Goal: Task Accomplishment & Management: Manage account settings

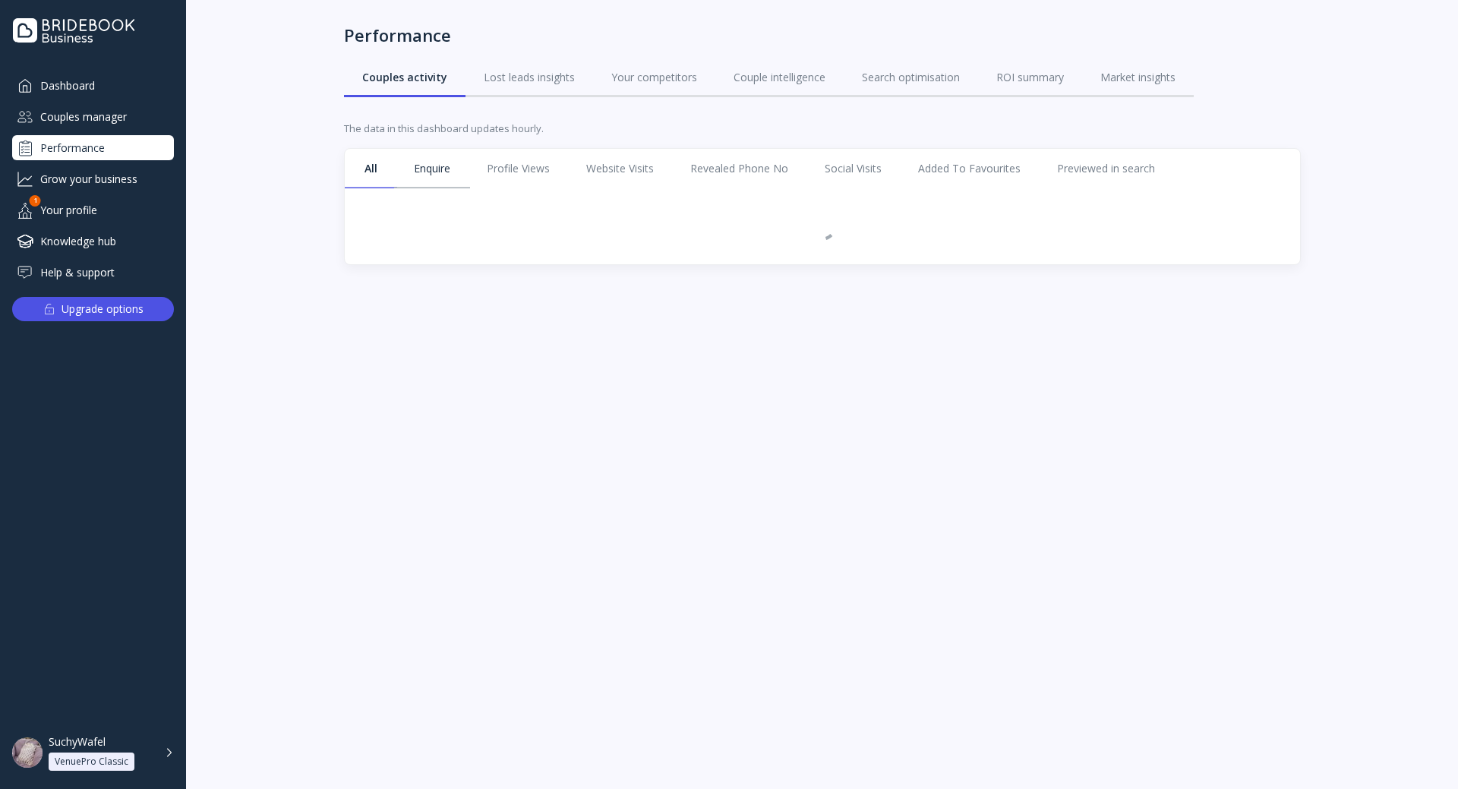
click at [427, 178] on link "Enquire" at bounding box center [432, 168] width 73 height 39
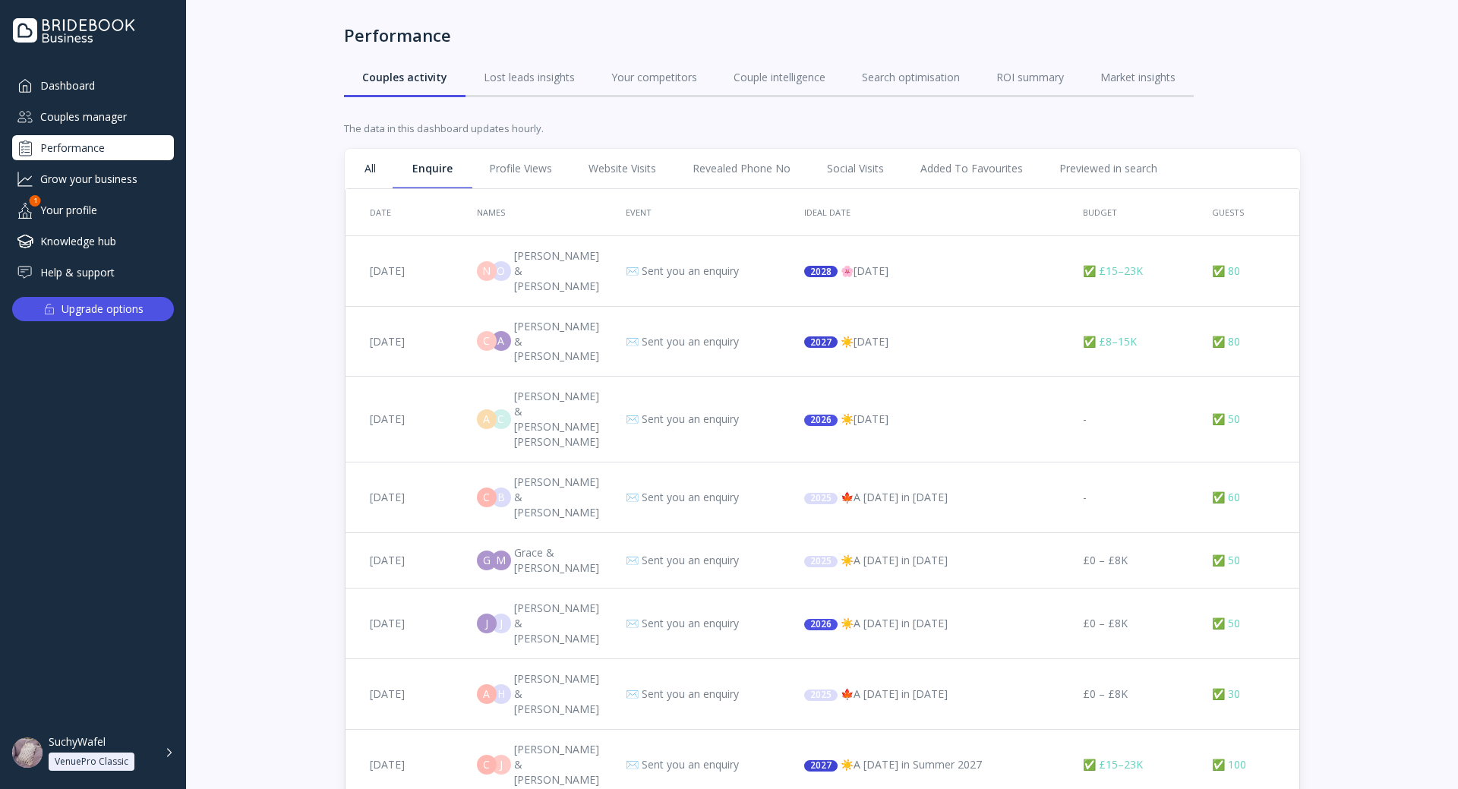
click at [361, 165] on link "All" at bounding box center [370, 168] width 48 height 39
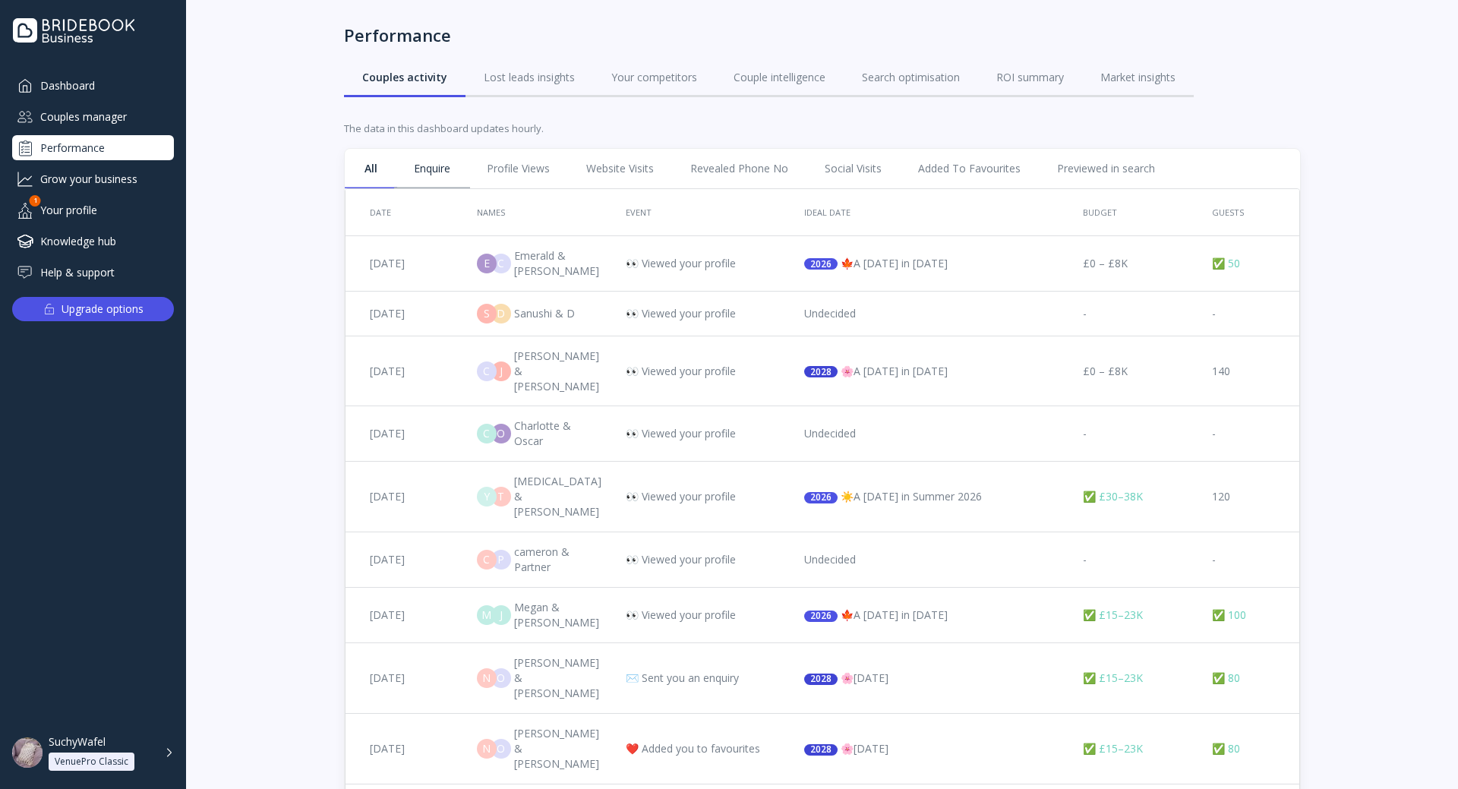
click at [418, 156] on link "Enquire" at bounding box center [432, 168] width 73 height 39
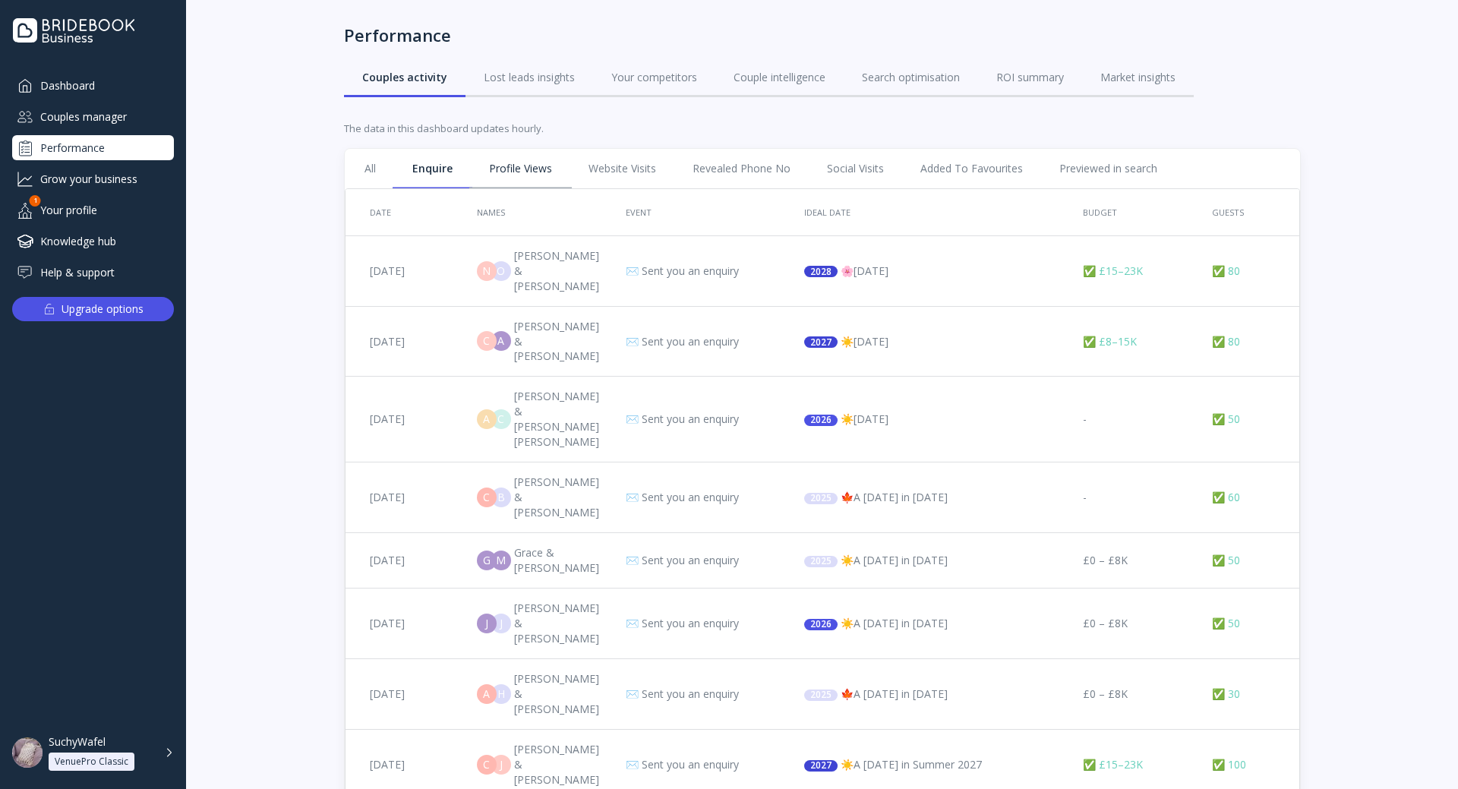
click at [503, 175] on link "Profile Views" at bounding box center [520, 168] width 99 height 39
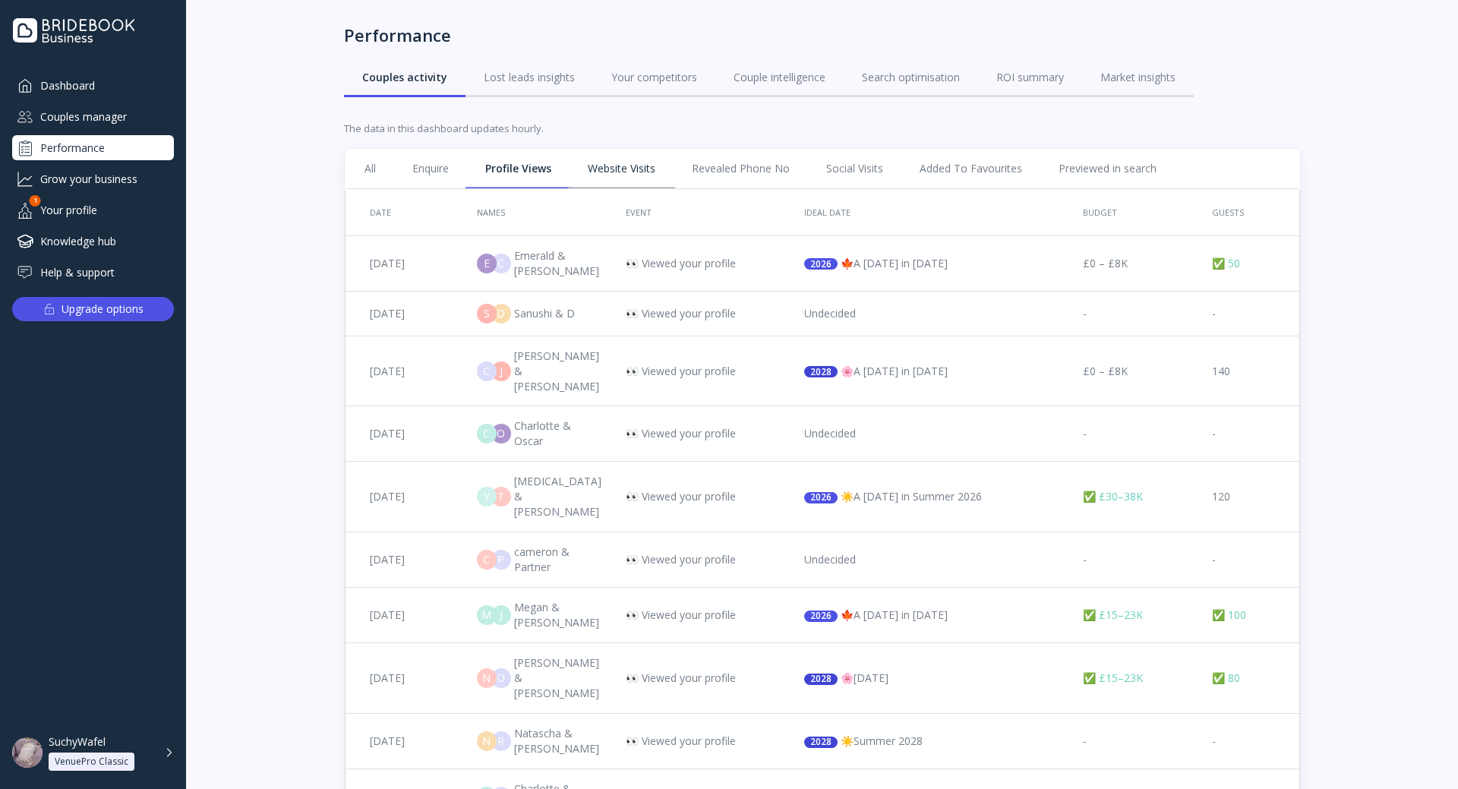
click at [621, 175] on link "Website Visits" at bounding box center [621, 168] width 104 height 39
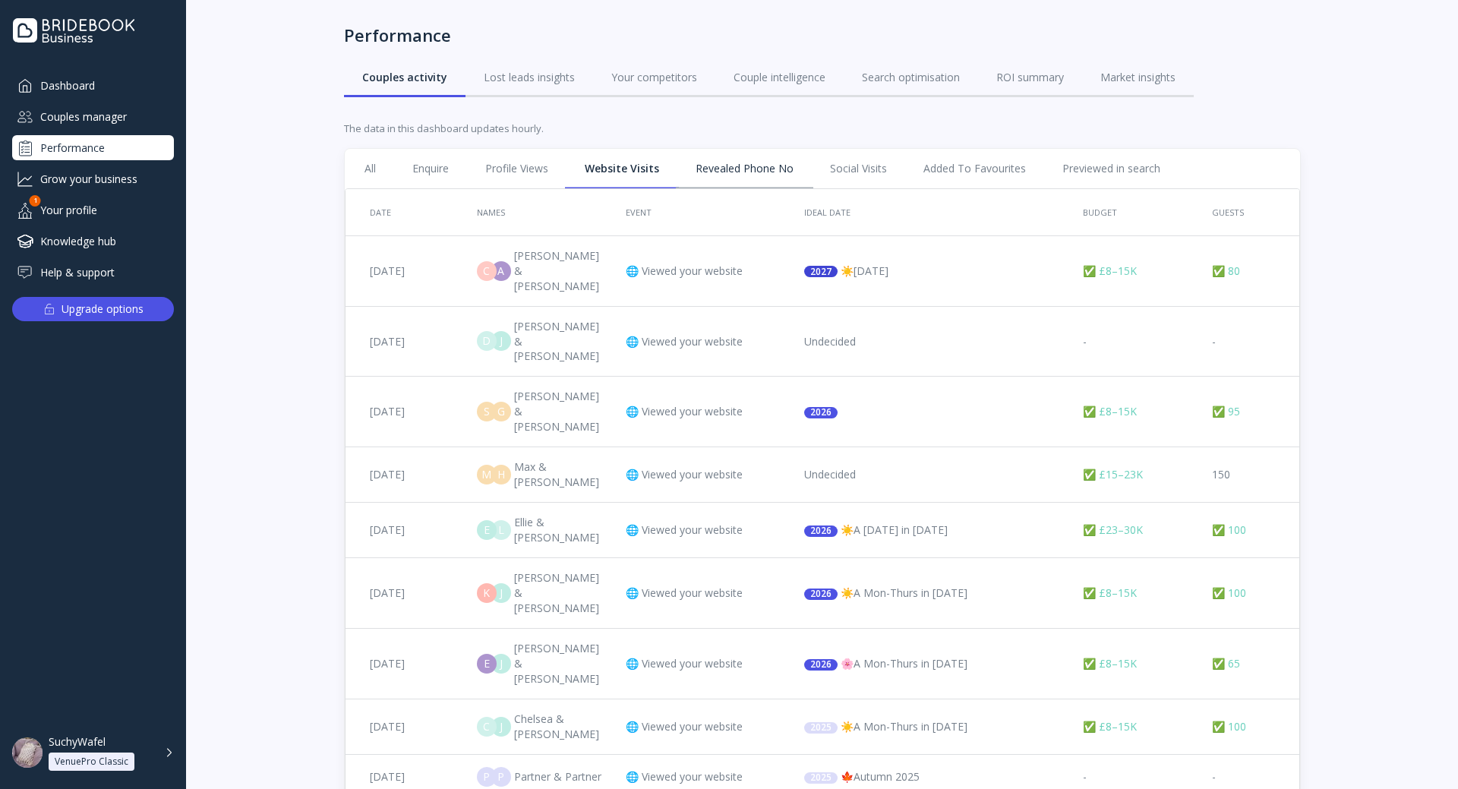
click at [708, 168] on link "Revealed Phone No" at bounding box center [744, 168] width 134 height 39
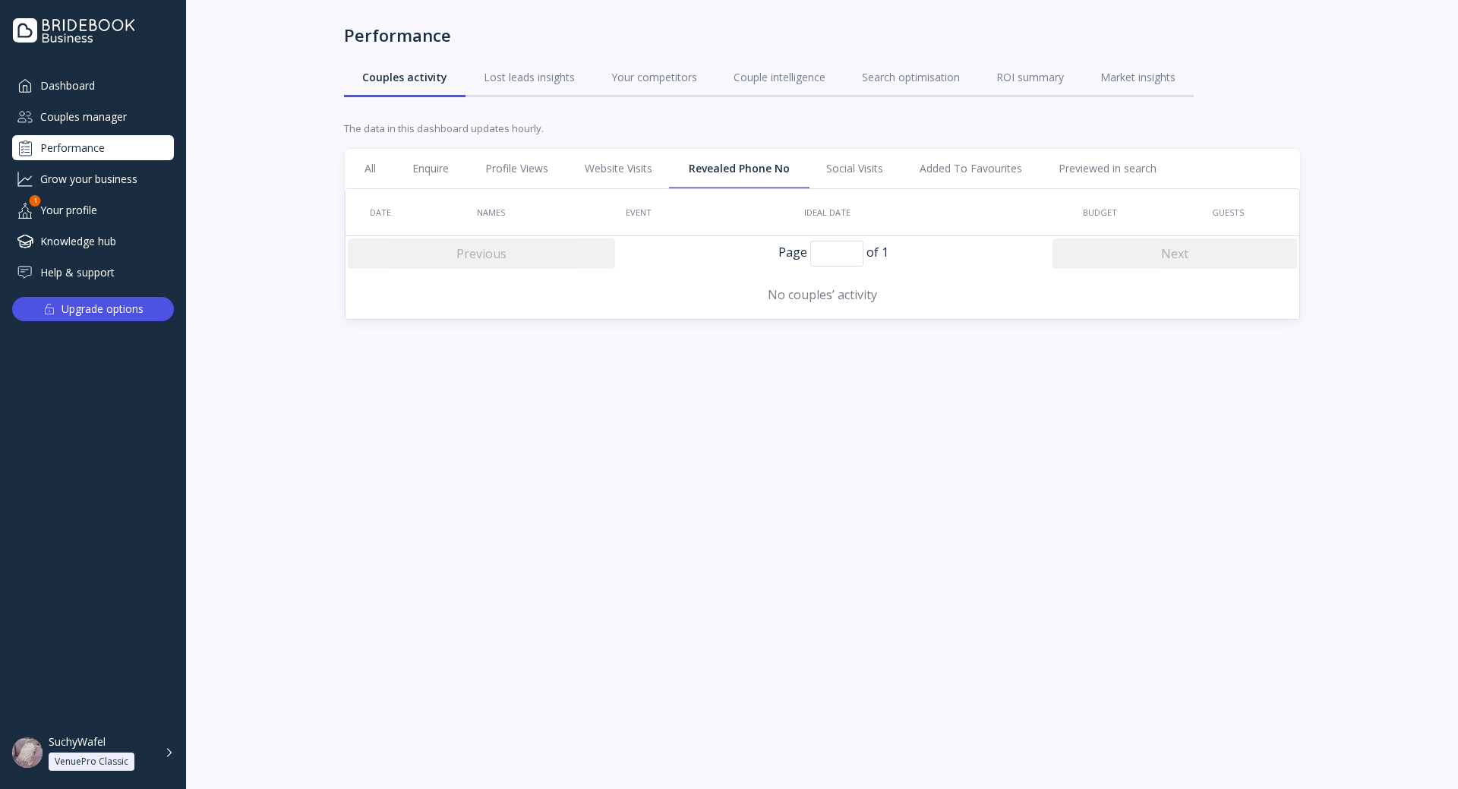
click at [128, 179] on div "Grow your business" at bounding box center [93, 178] width 162 height 25
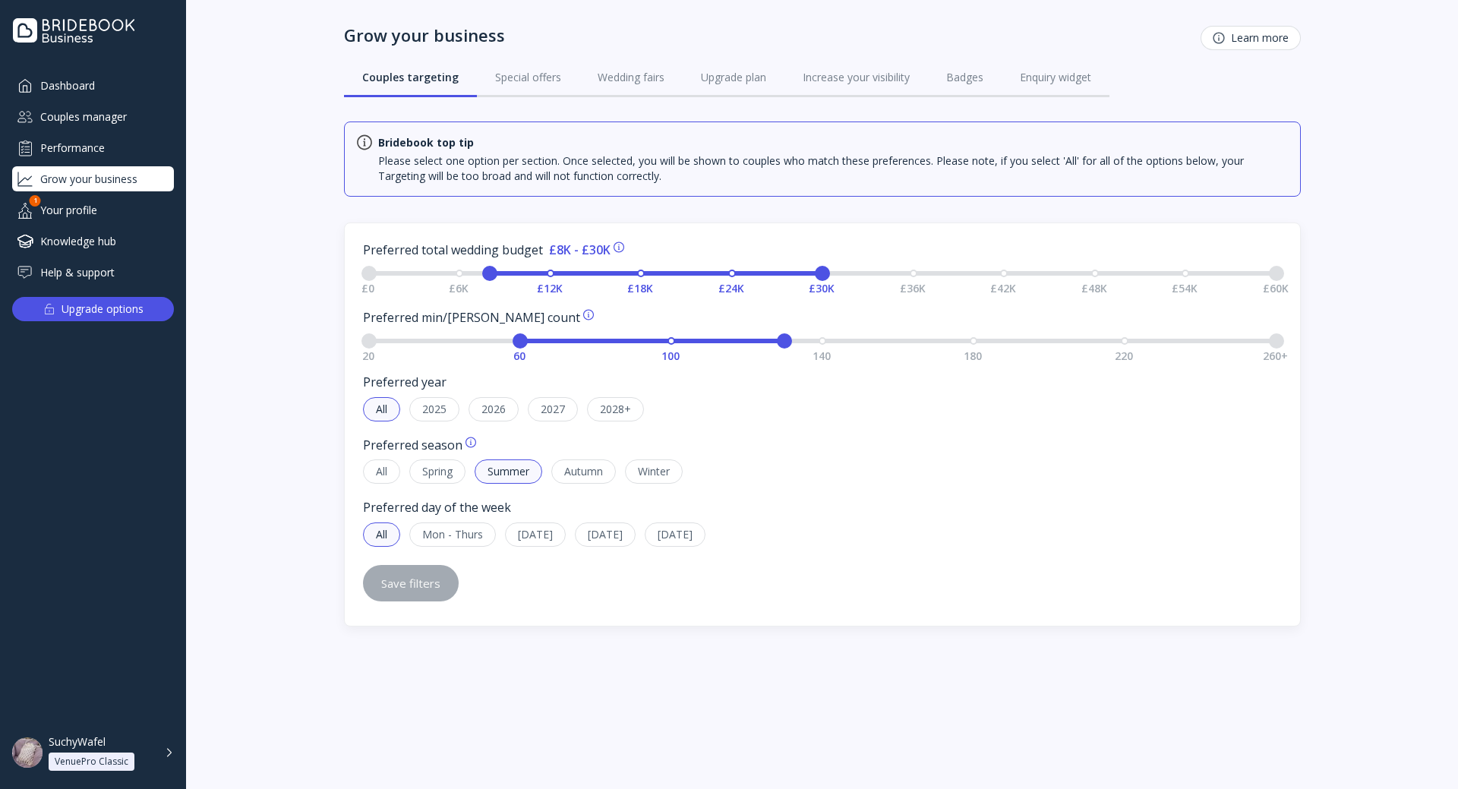
click at [89, 206] on div "Your profile" at bounding box center [93, 209] width 162 height 25
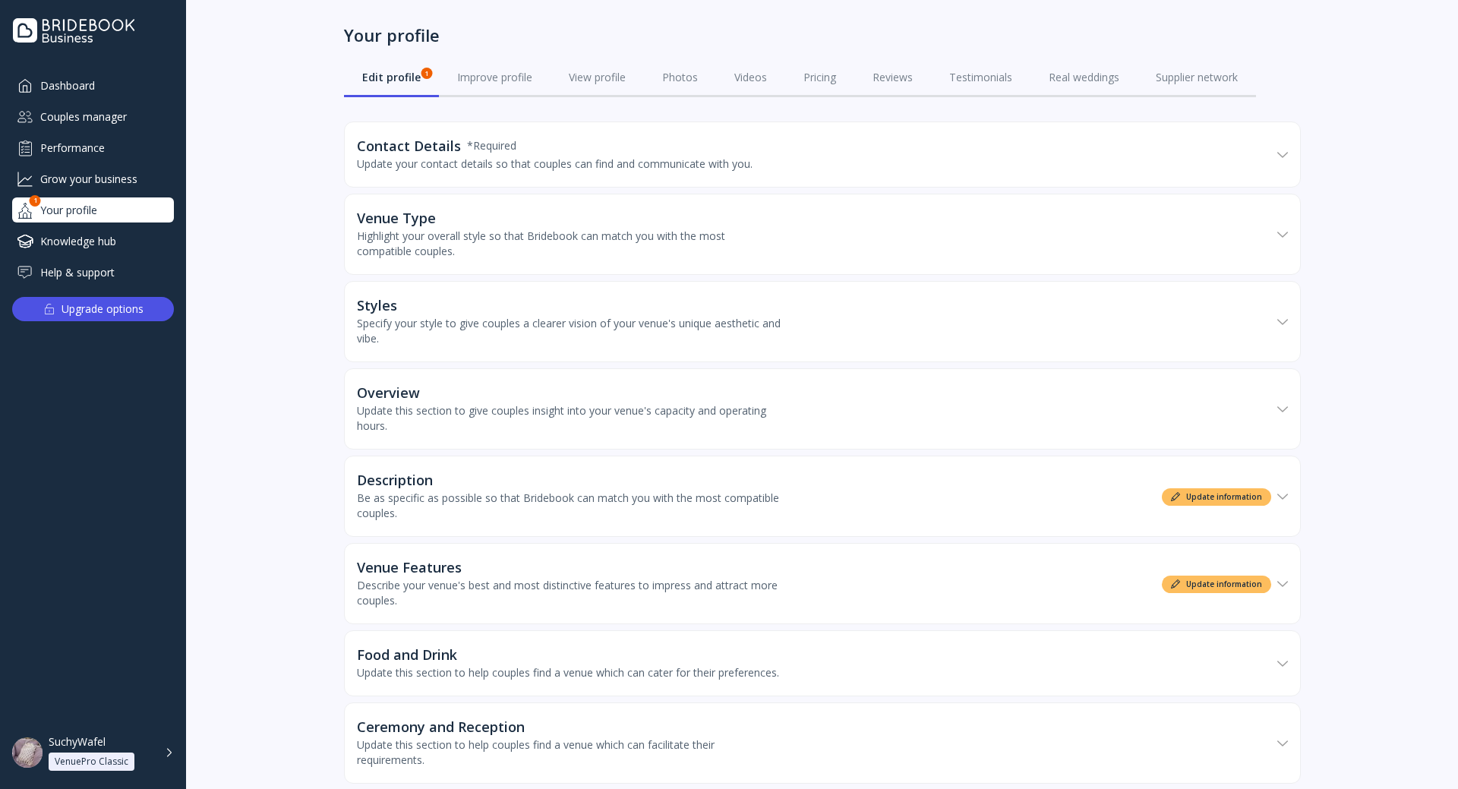
click at [109, 238] on div "Knowledge hub" at bounding box center [93, 240] width 162 height 25
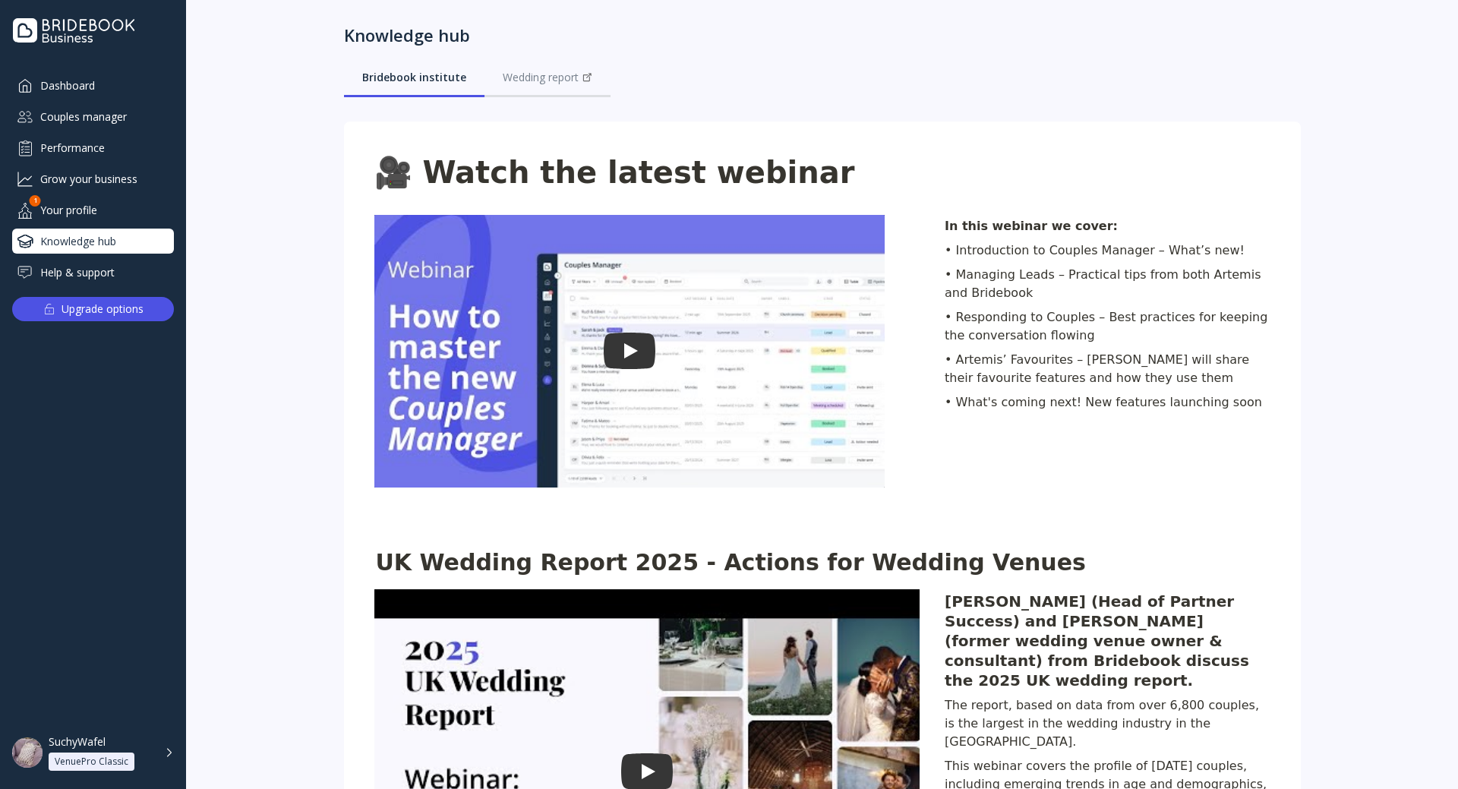
click at [108, 260] on div "Help & support" at bounding box center [93, 272] width 162 height 25
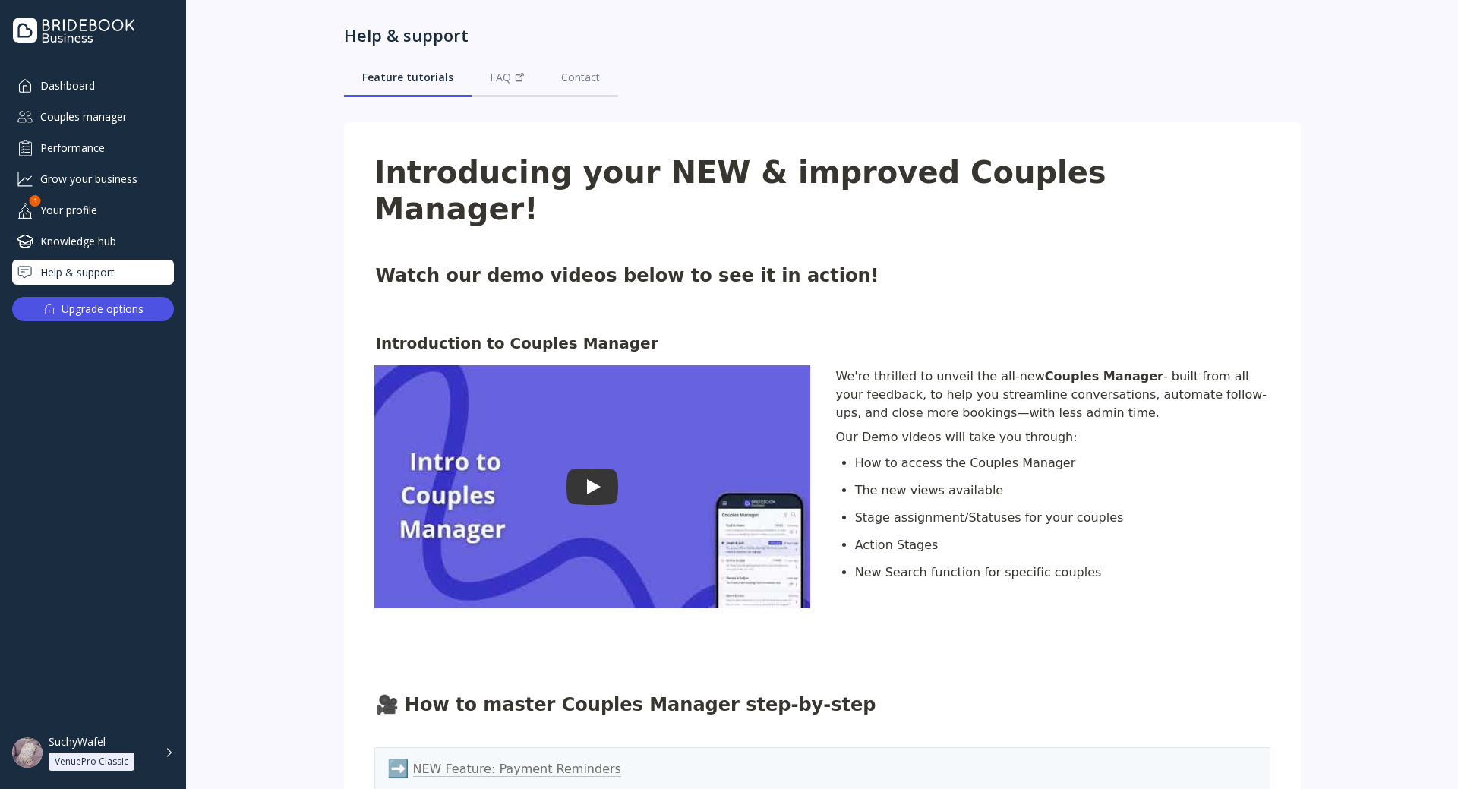
click at [97, 215] on div "Your profile" at bounding box center [93, 209] width 162 height 25
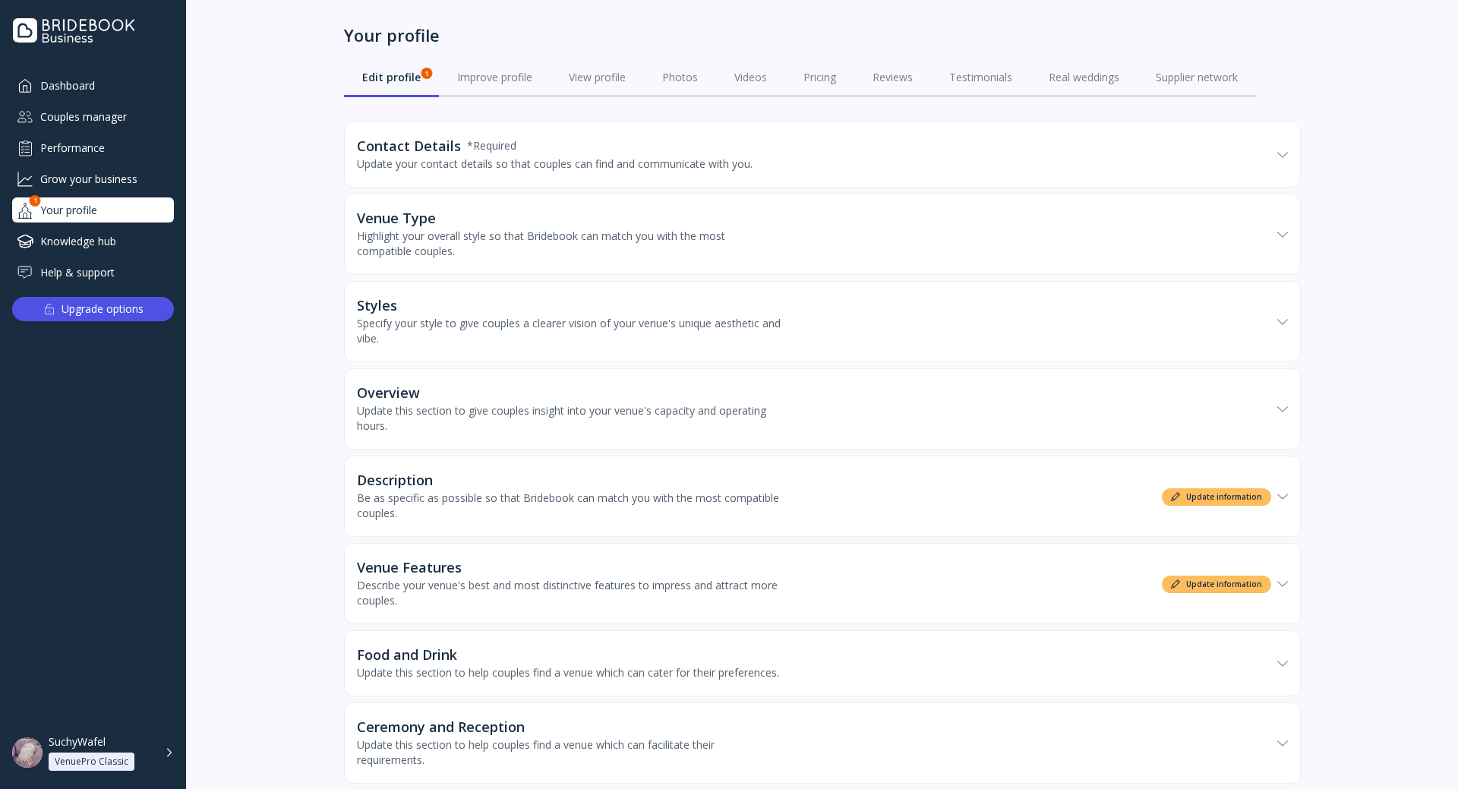
click at [428, 65] on link "Edit profile 1" at bounding box center [391, 77] width 95 height 39
click at [478, 76] on div "Improve profile" at bounding box center [494, 77] width 75 height 15
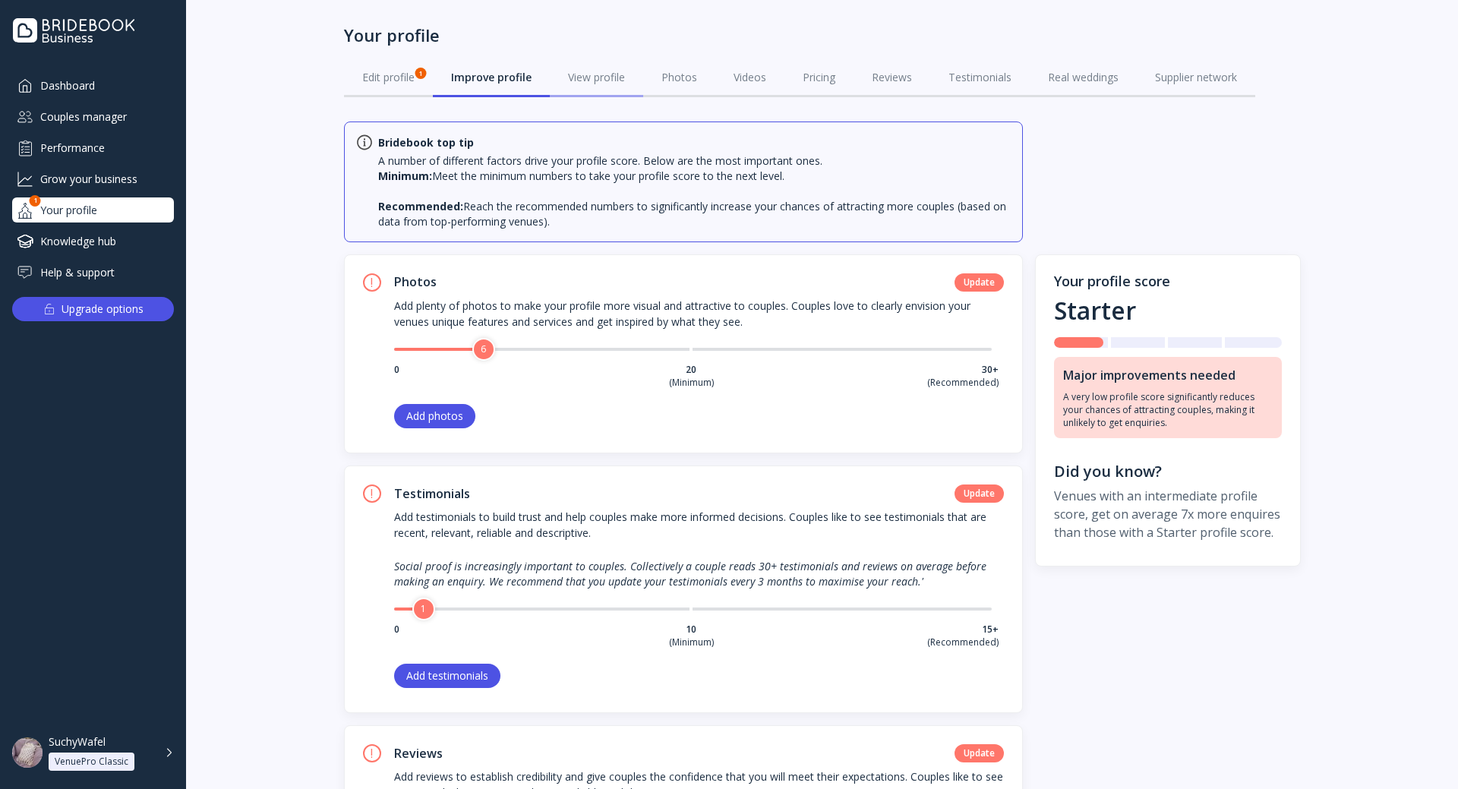
click at [568, 81] on div "View profile" at bounding box center [596, 77] width 57 height 15
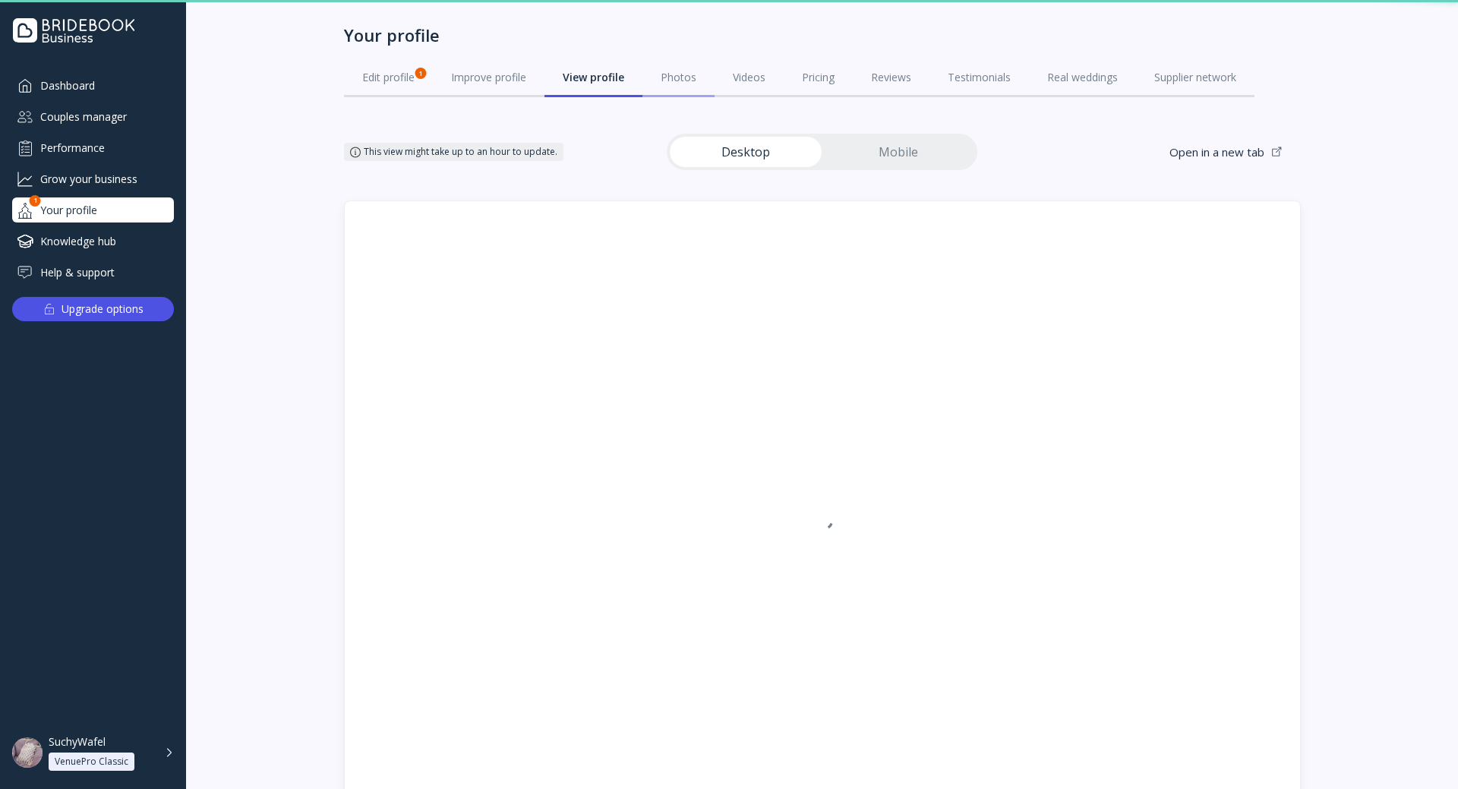
click at [662, 84] on div "Photos" at bounding box center [678, 77] width 36 height 15
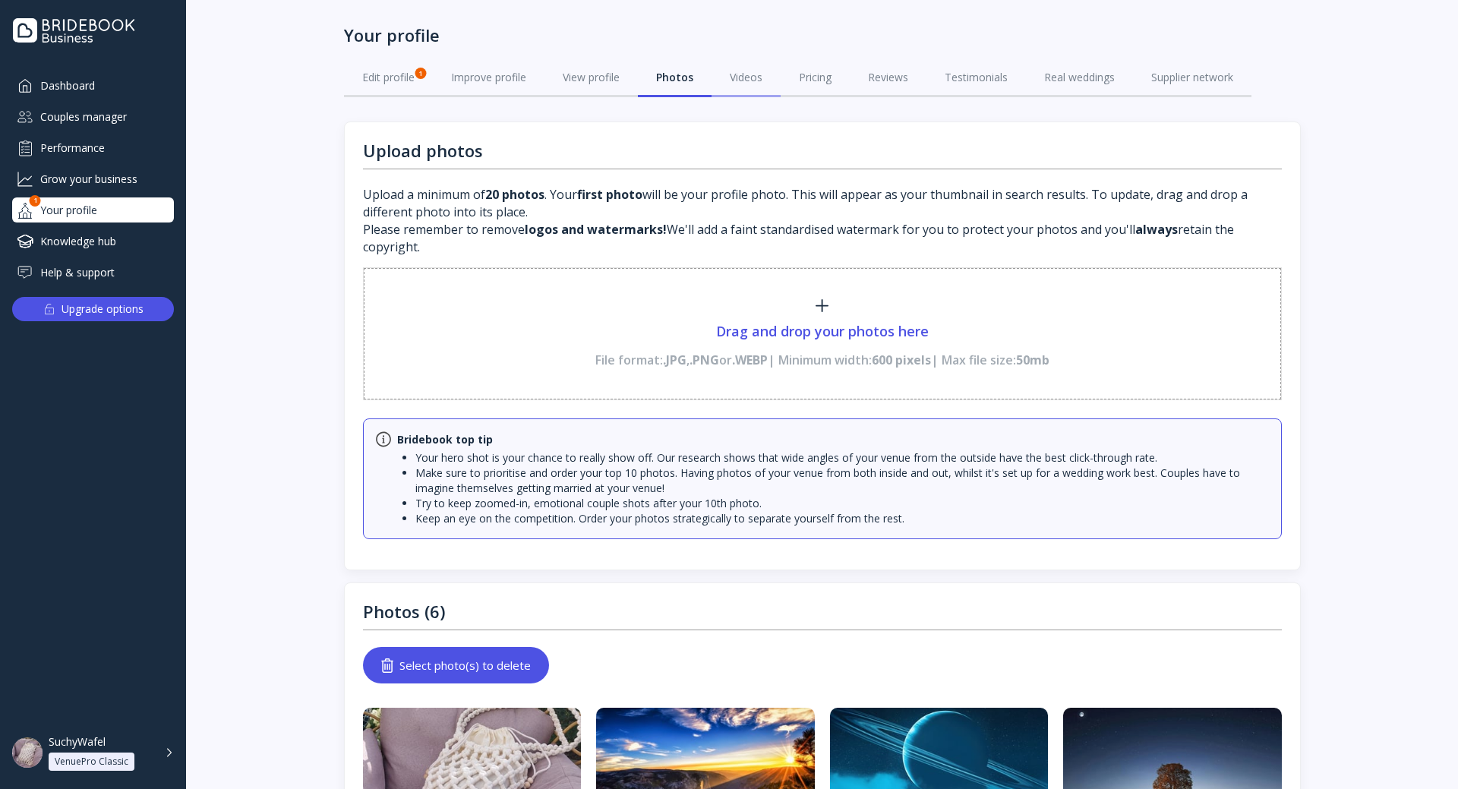
click at [756, 68] on link "Videos" at bounding box center [745, 77] width 69 height 39
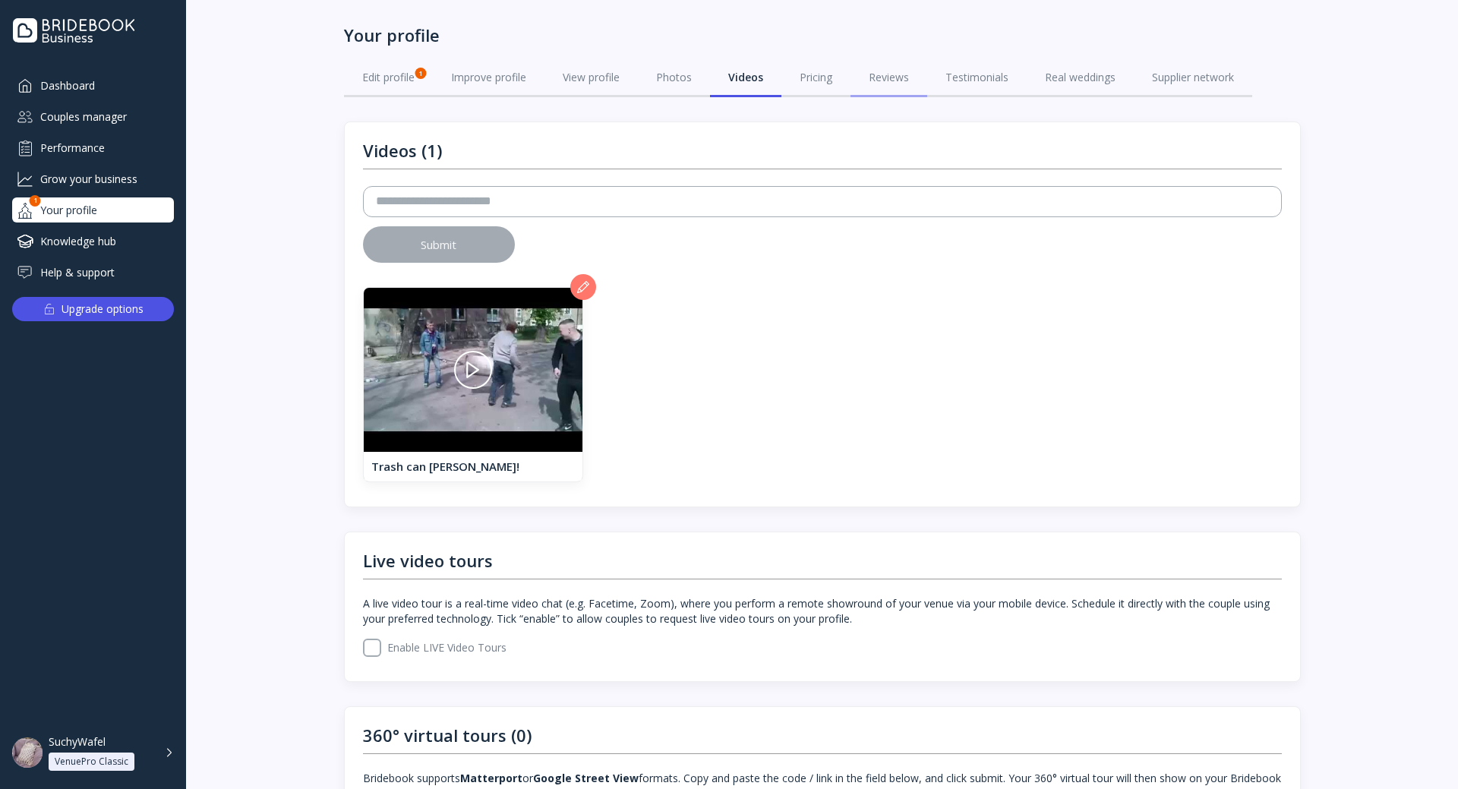
click at [903, 77] on div "Reviews" at bounding box center [888, 77] width 40 height 15
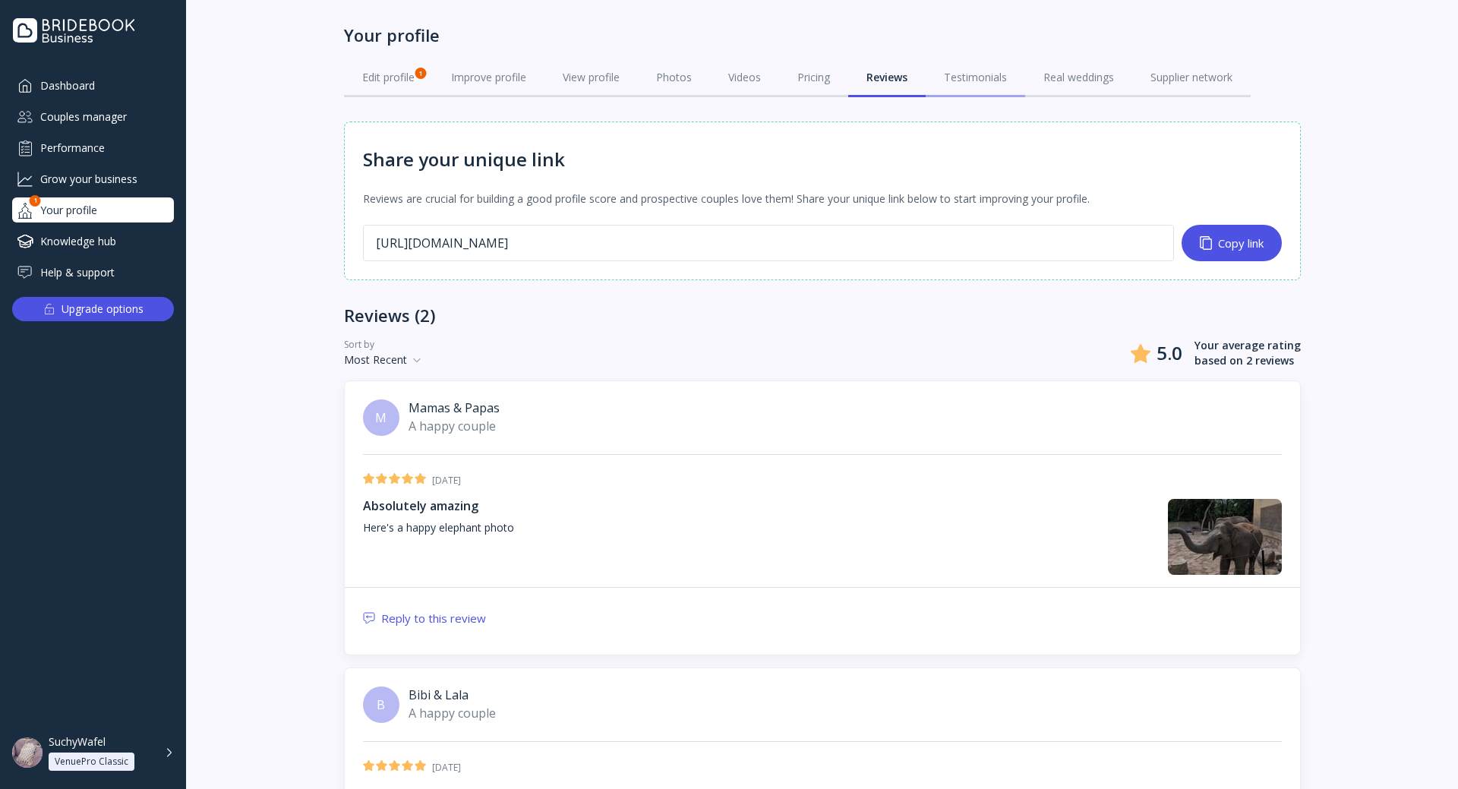
click at [931, 67] on link "Testimonials" at bounding box center [974, 77] width 99 height 39
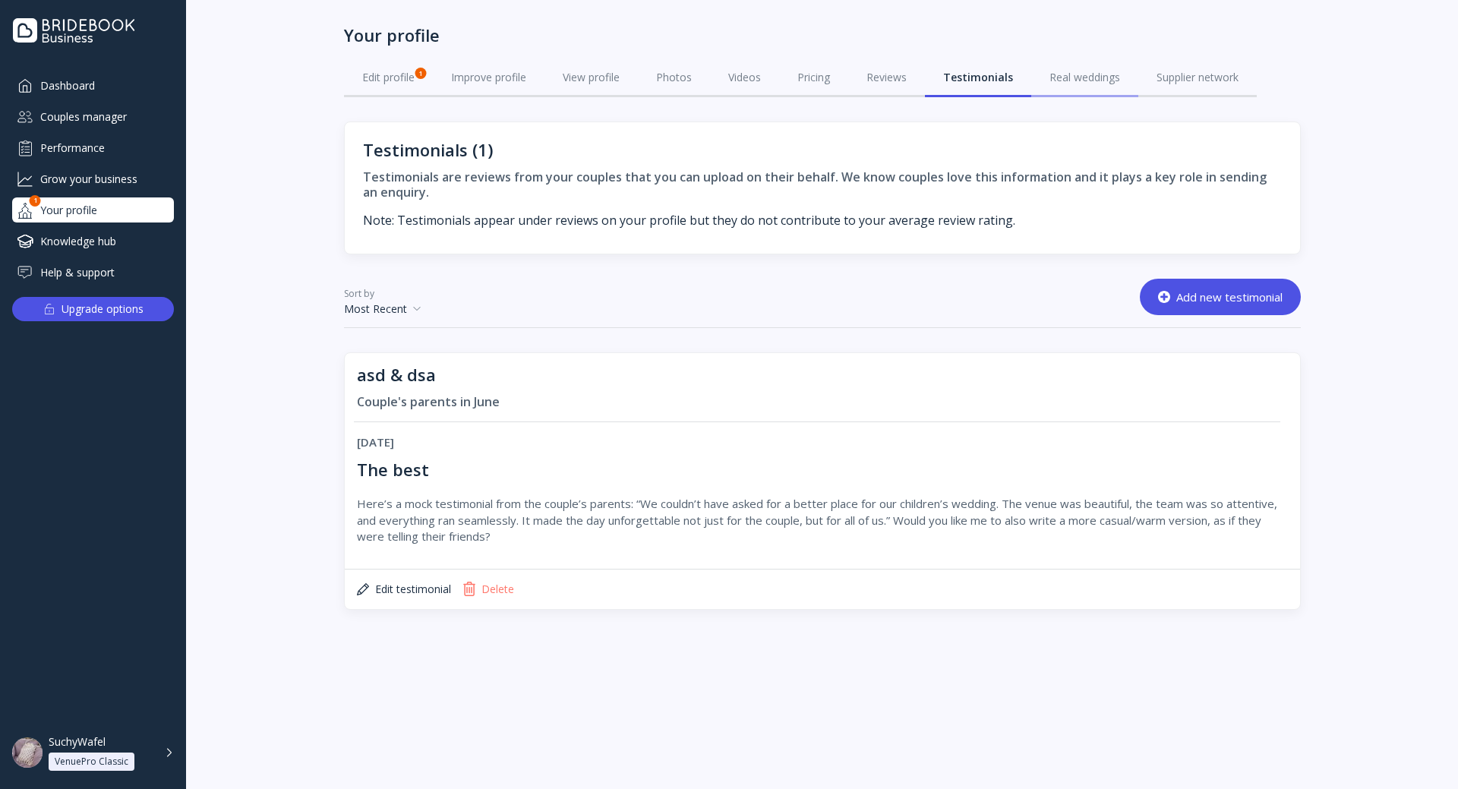
click at [1070, 77] on div "Real weddings" at bounding box center [1084, 77] width 71 height 15
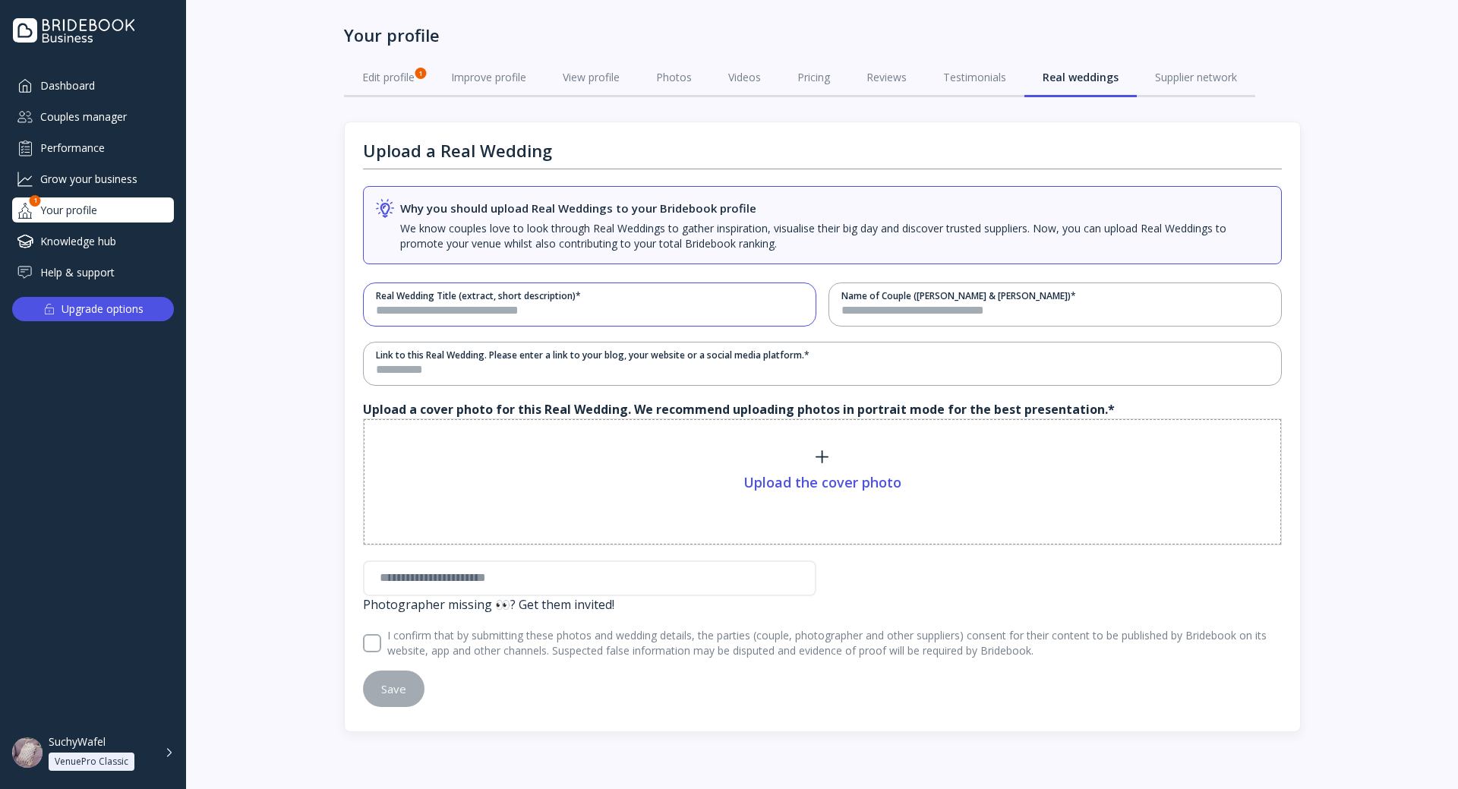
click at [515, 308] on input "text" at bounding box center [589, 310] width 427 height 17
click at [796, 454] on div at bounding box center [822, 456] width 158 height 13
type input "**********"
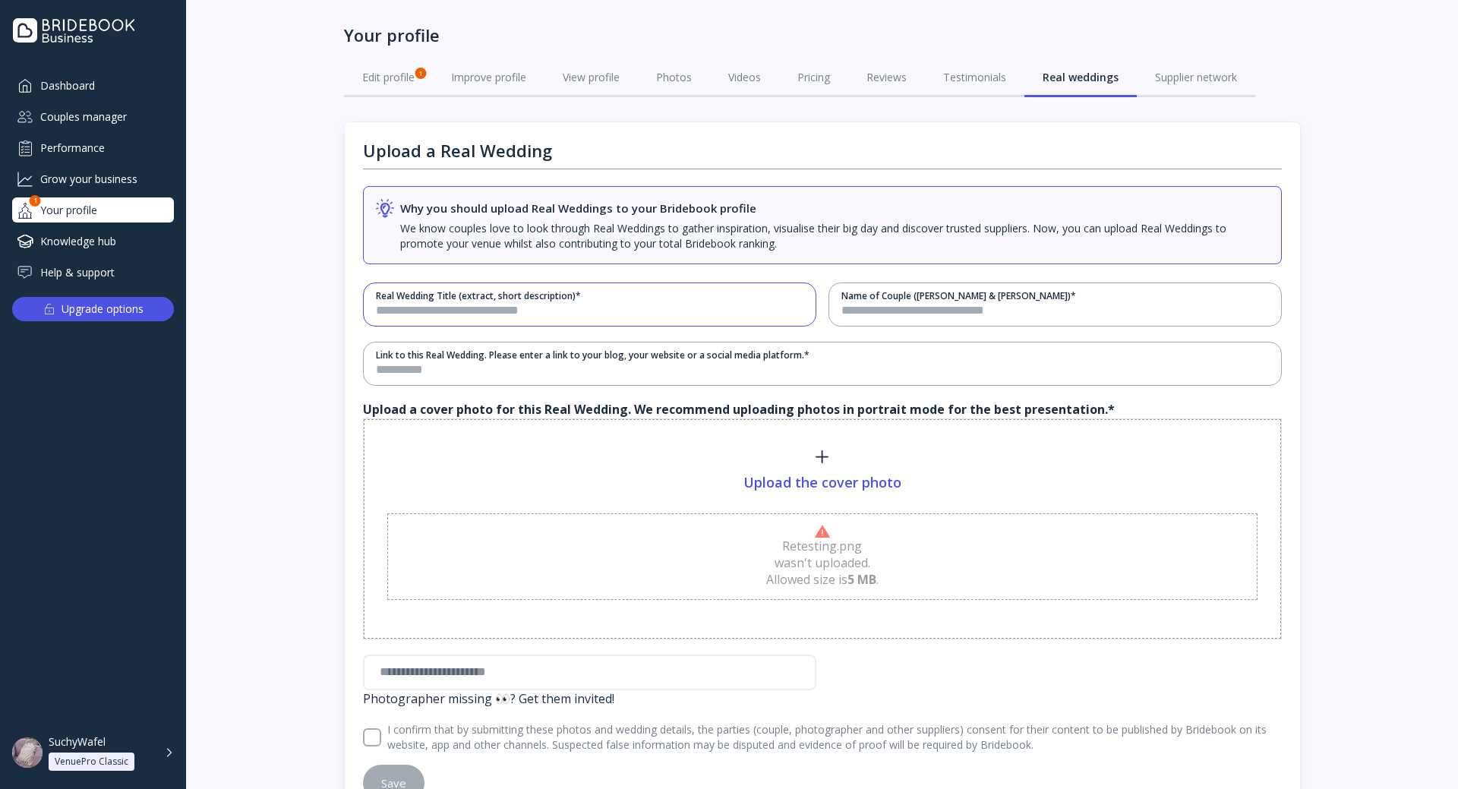
click at [512, 317] on input "text" at bounding box center [589, 310] width 427 height 17
type input "**********"
click at [923, 310] on input "text" at bounding box center [1054, 310] width 427 height 17
type input "**********"
click at [548, 363] on input "text" at bounding box center [822, 369] width 893 height 17
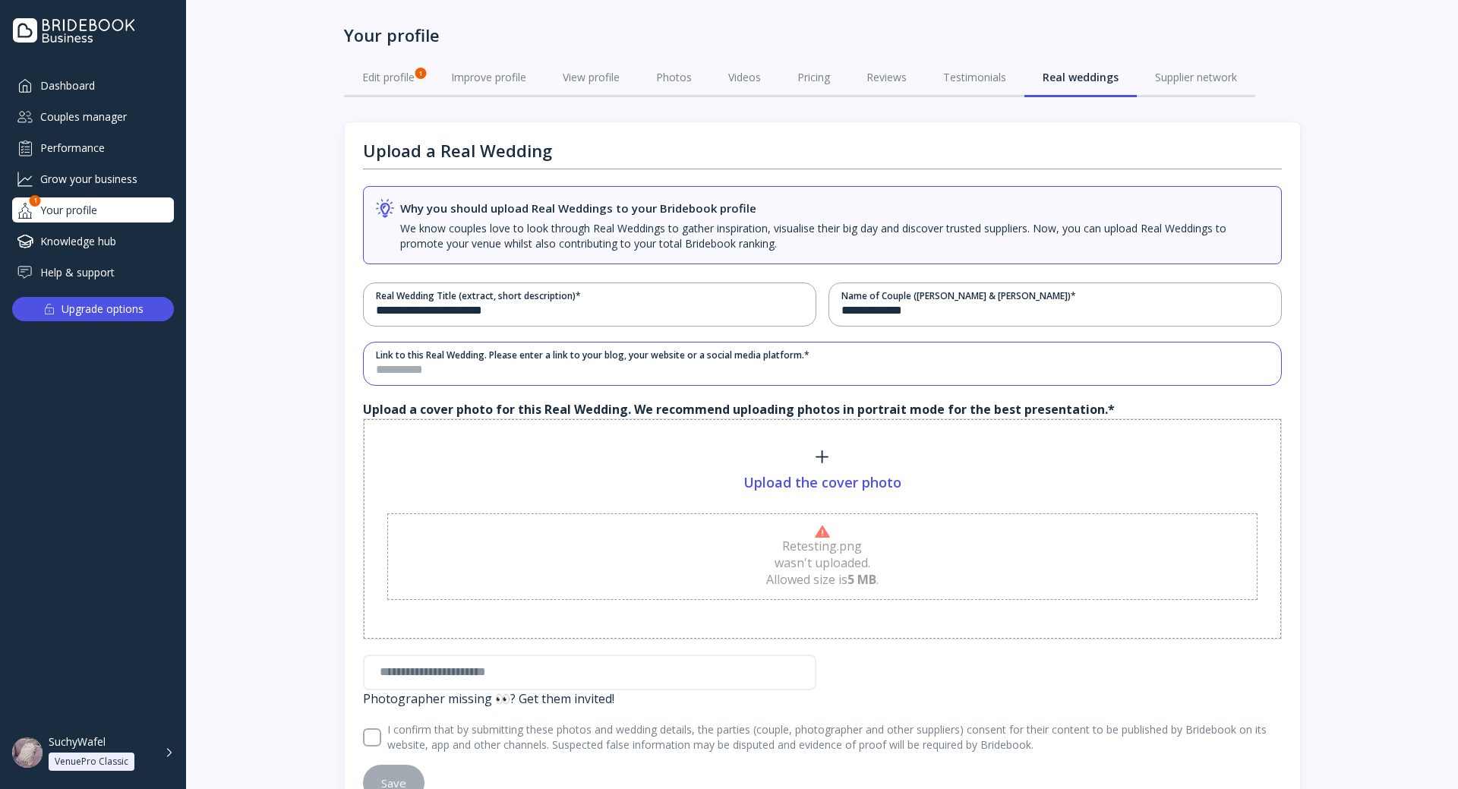
click at [647, 368] on input "text" at bounding box center [822, 369] width 893 height 17
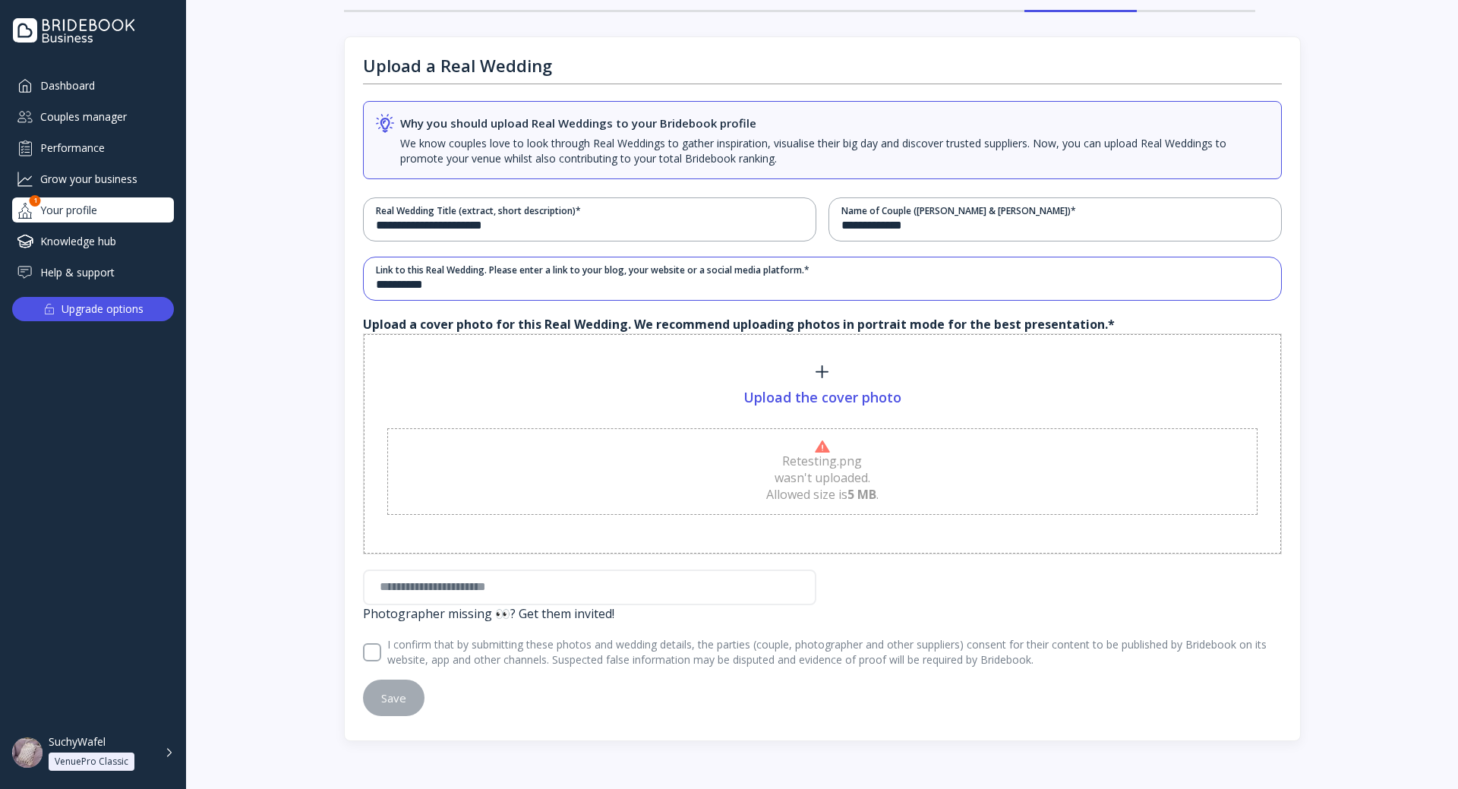
scroll to position [98, 0]
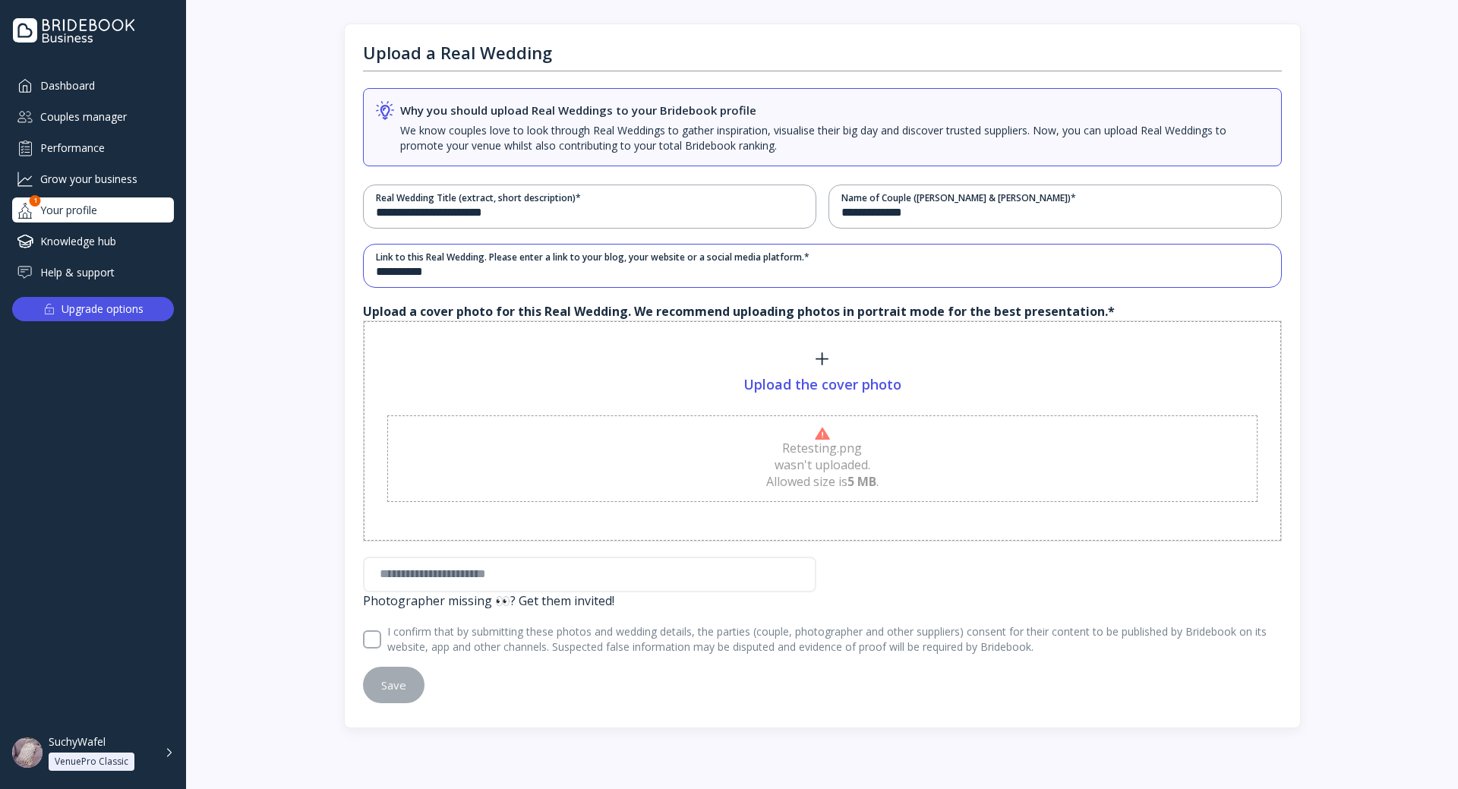
type input "**********"
click at [840, 466] on div "wasn't uploaded." at bounding box center [822, 464] width 112 height 17
type input "**********"
click at [812, 447] on span "Retesting.png wasn't uploaded. Allowed size is 5 MB ." at bounding box center [822, 465] width 112 height 50
type input "**********"
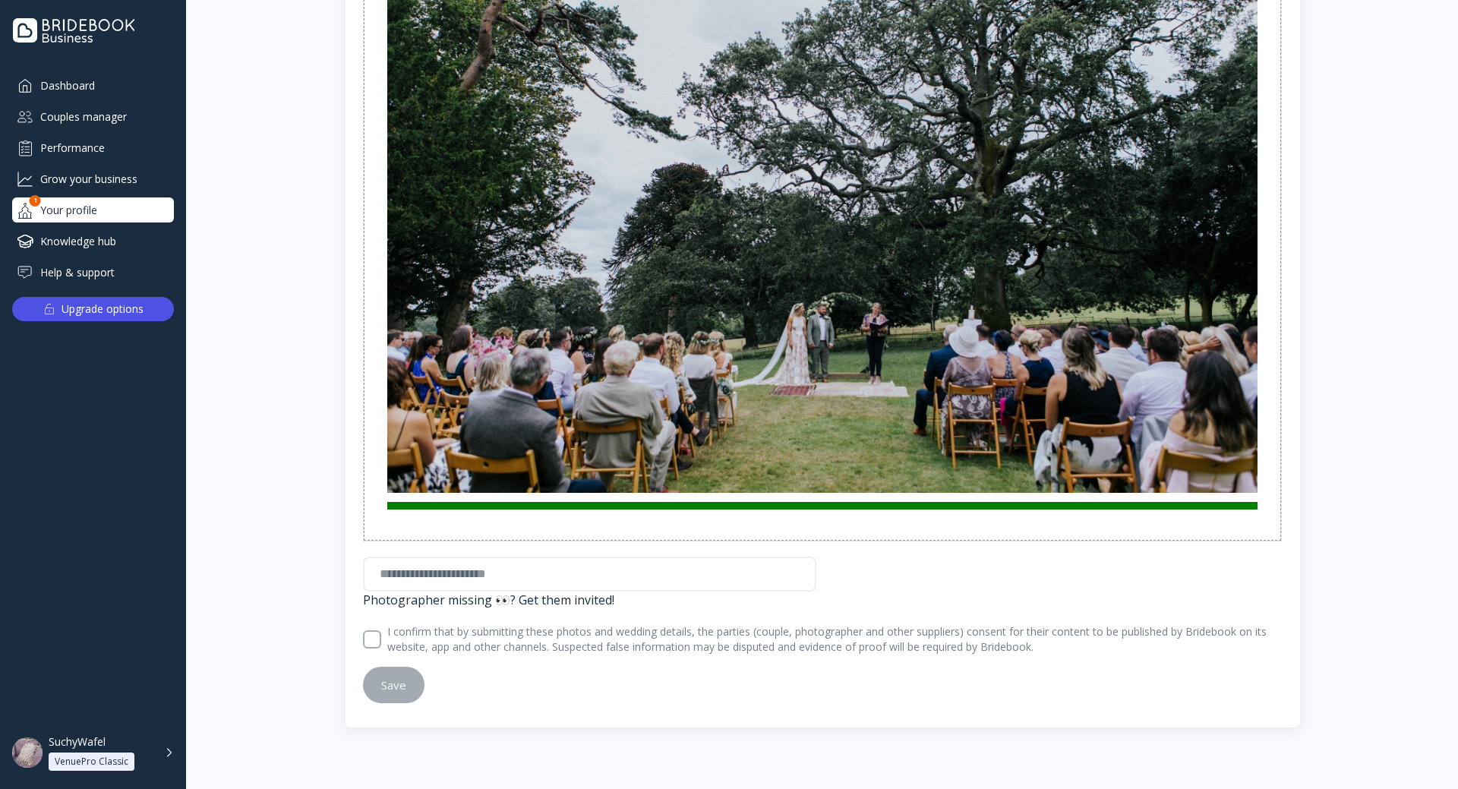
scroll to position [537, 0]
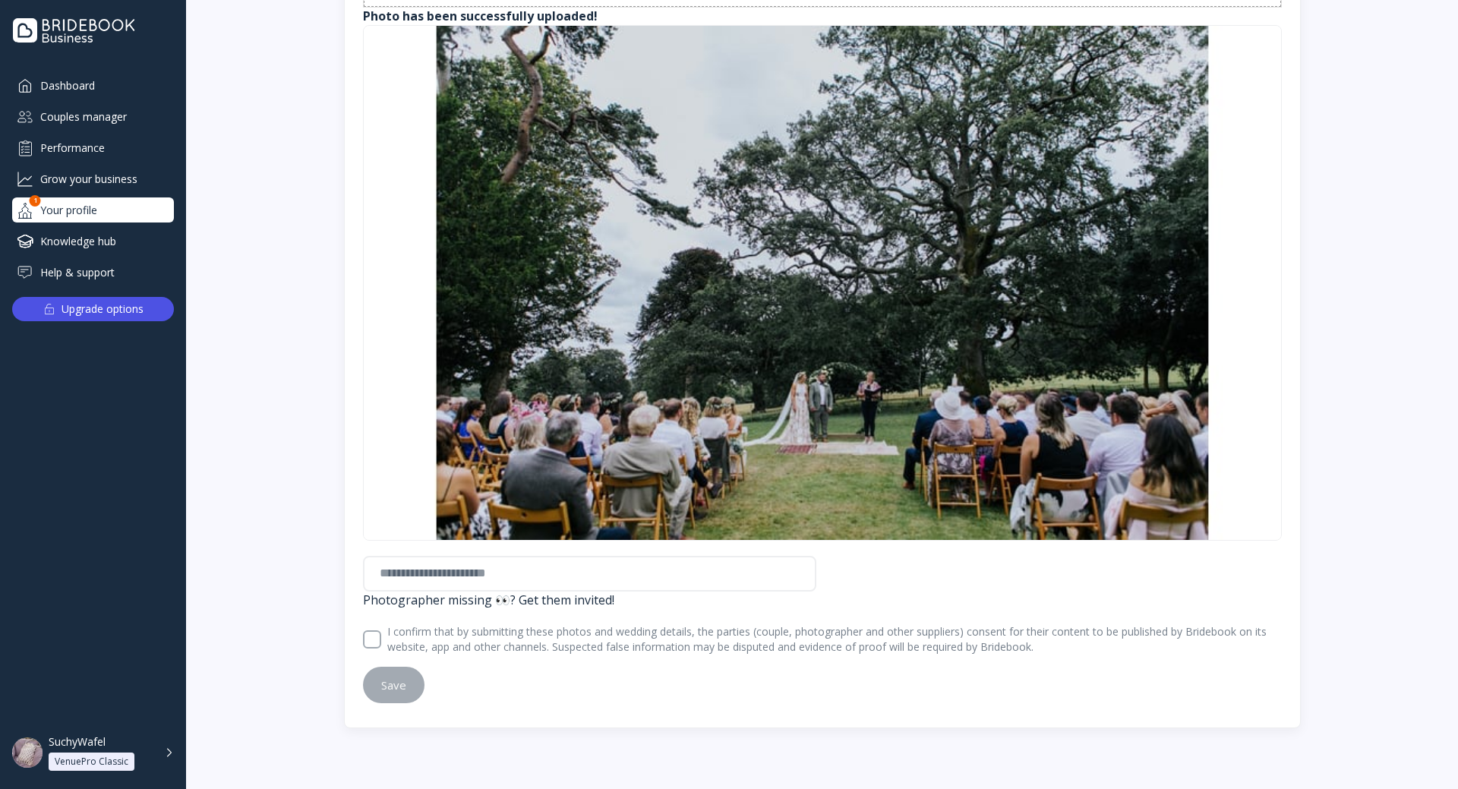
click at [614, 579] on input "text" at bounding box center [589, 574] width 453 height 36
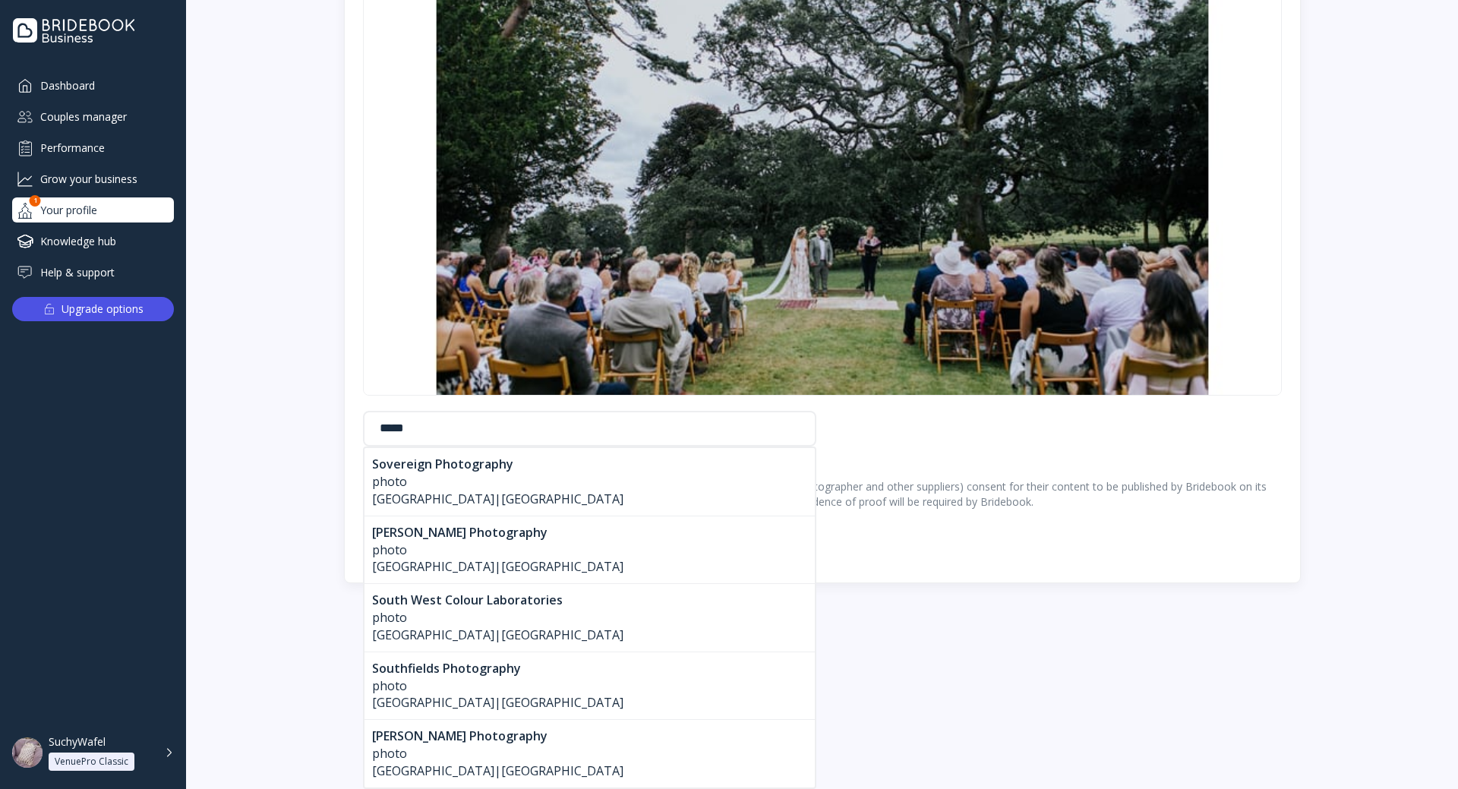
type input "*****"
click at [909, 552] on div "**********" at bounding box center [822, 11] width 957 height 1144
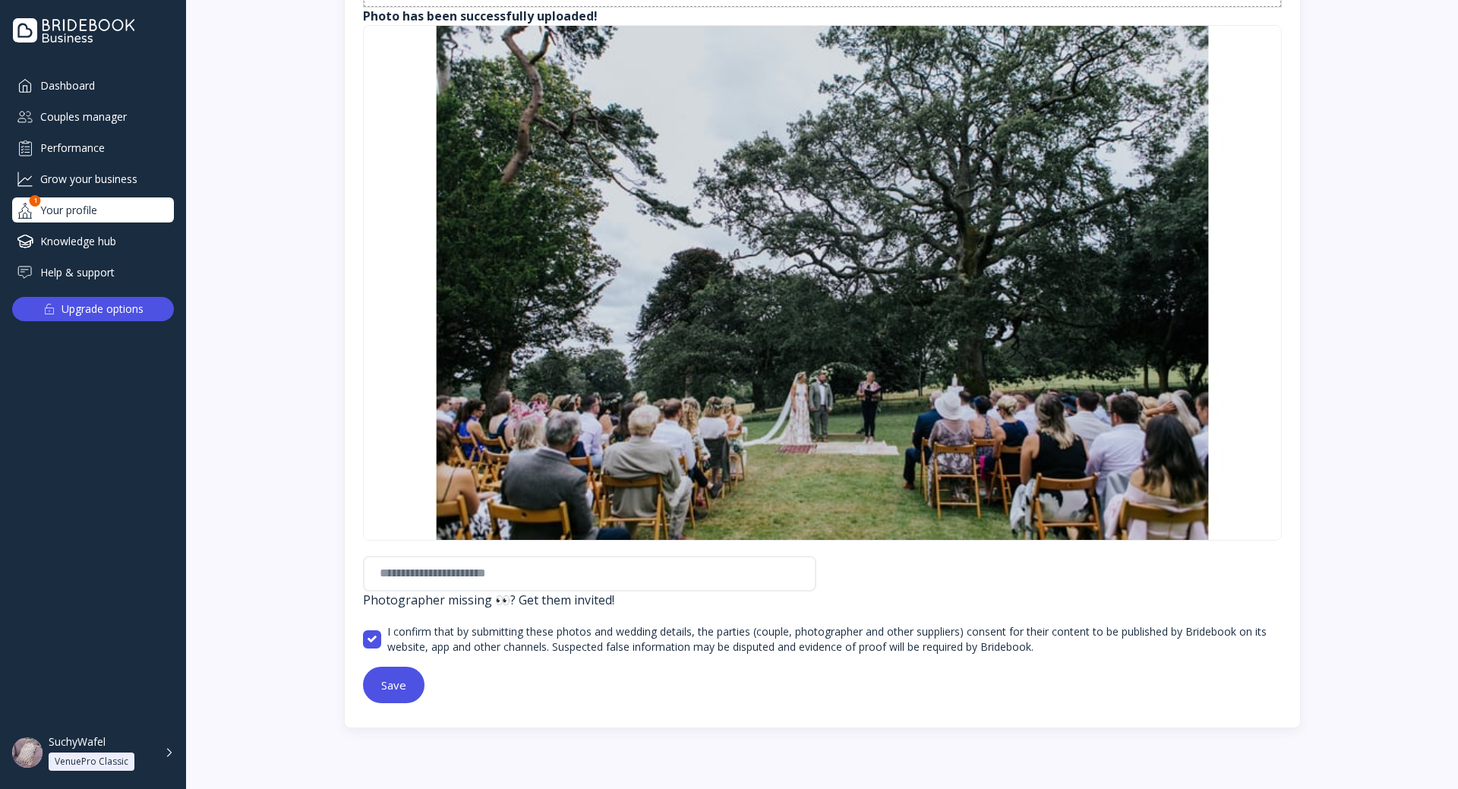
click at [450, 585] on input "text" at bounding box center [589, 574] width 453 height 36
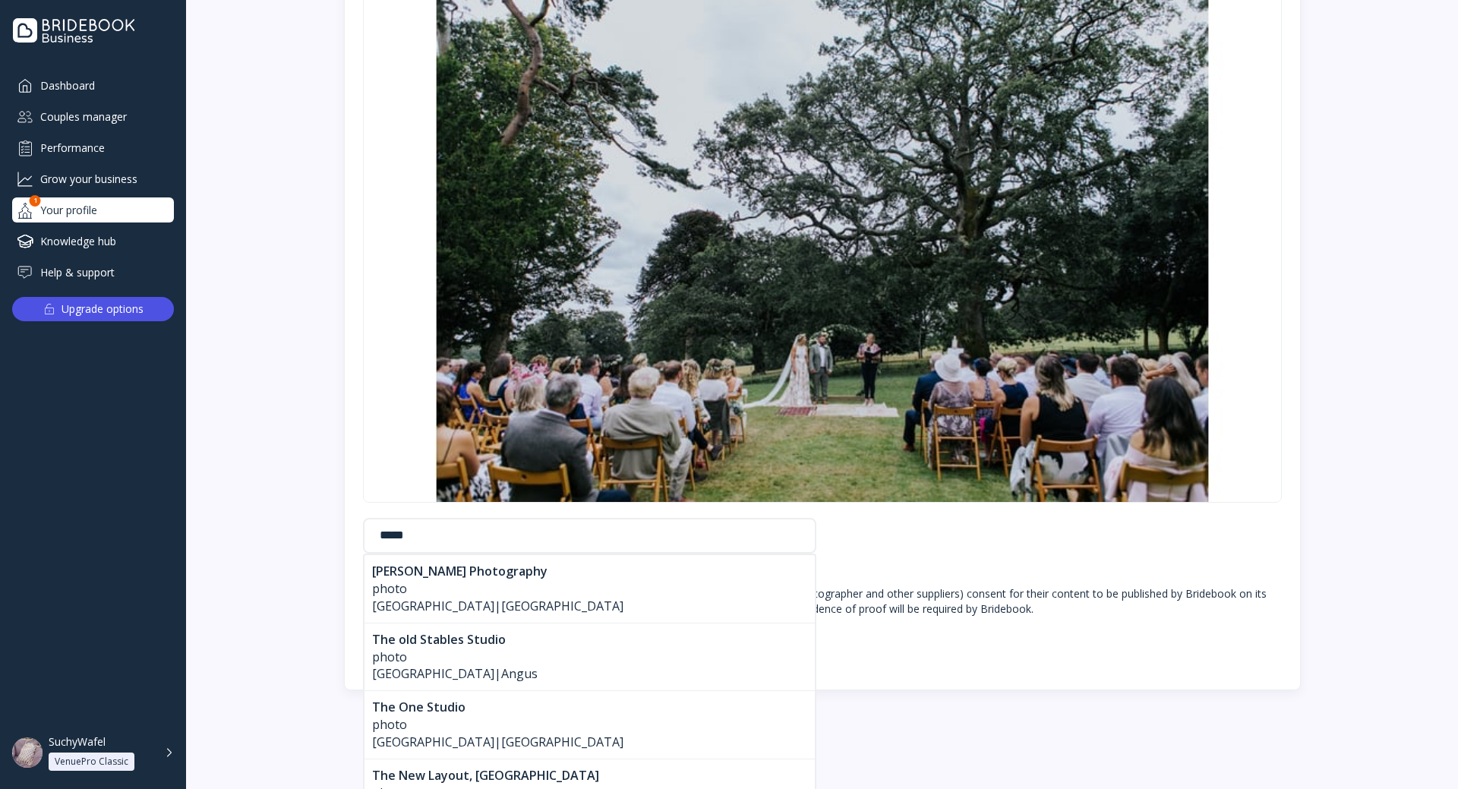
scroll to position [682, 0]
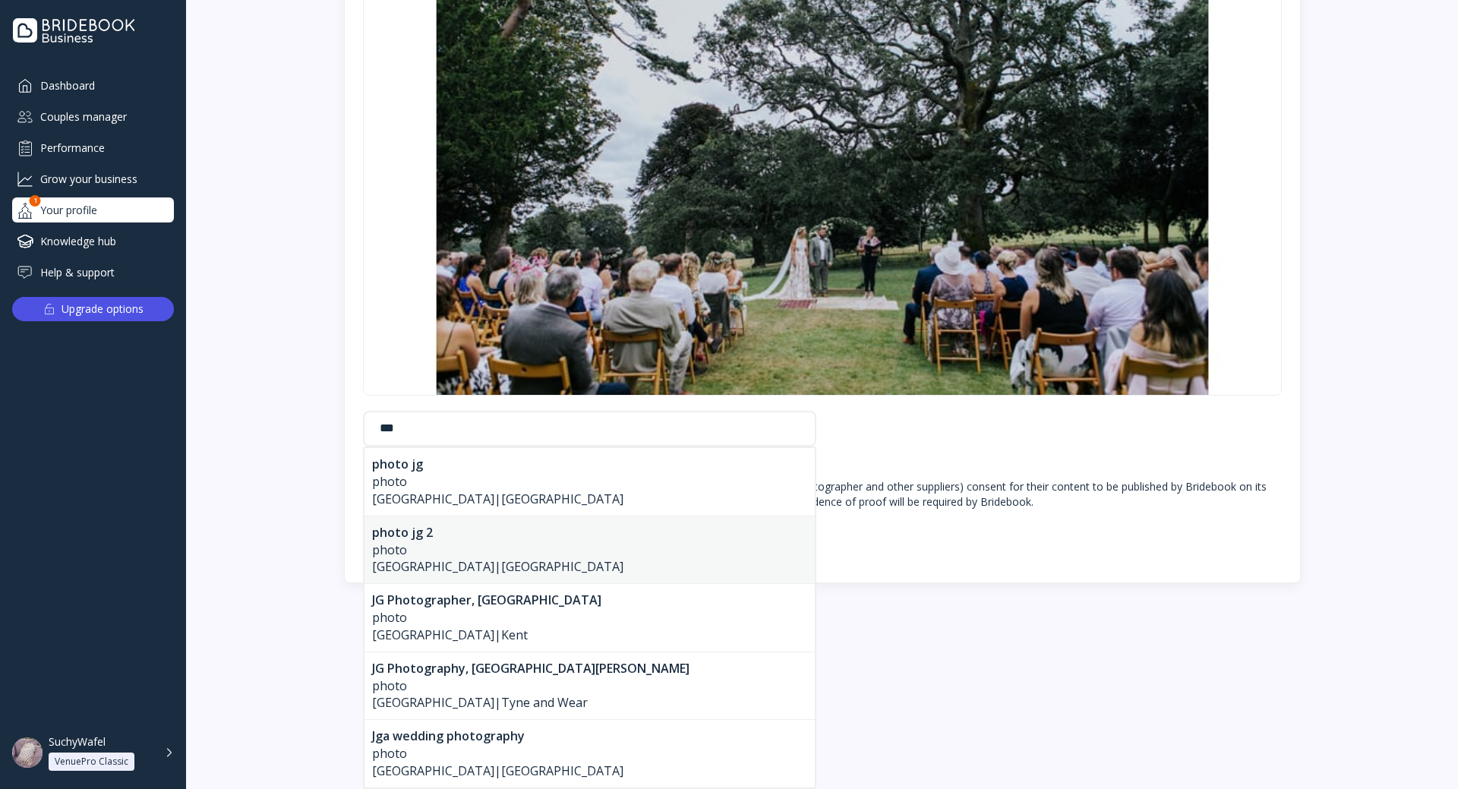
type input "**"
click at [490, 545] on div "photo" at bounding box center [589, 549] width 435 height 17
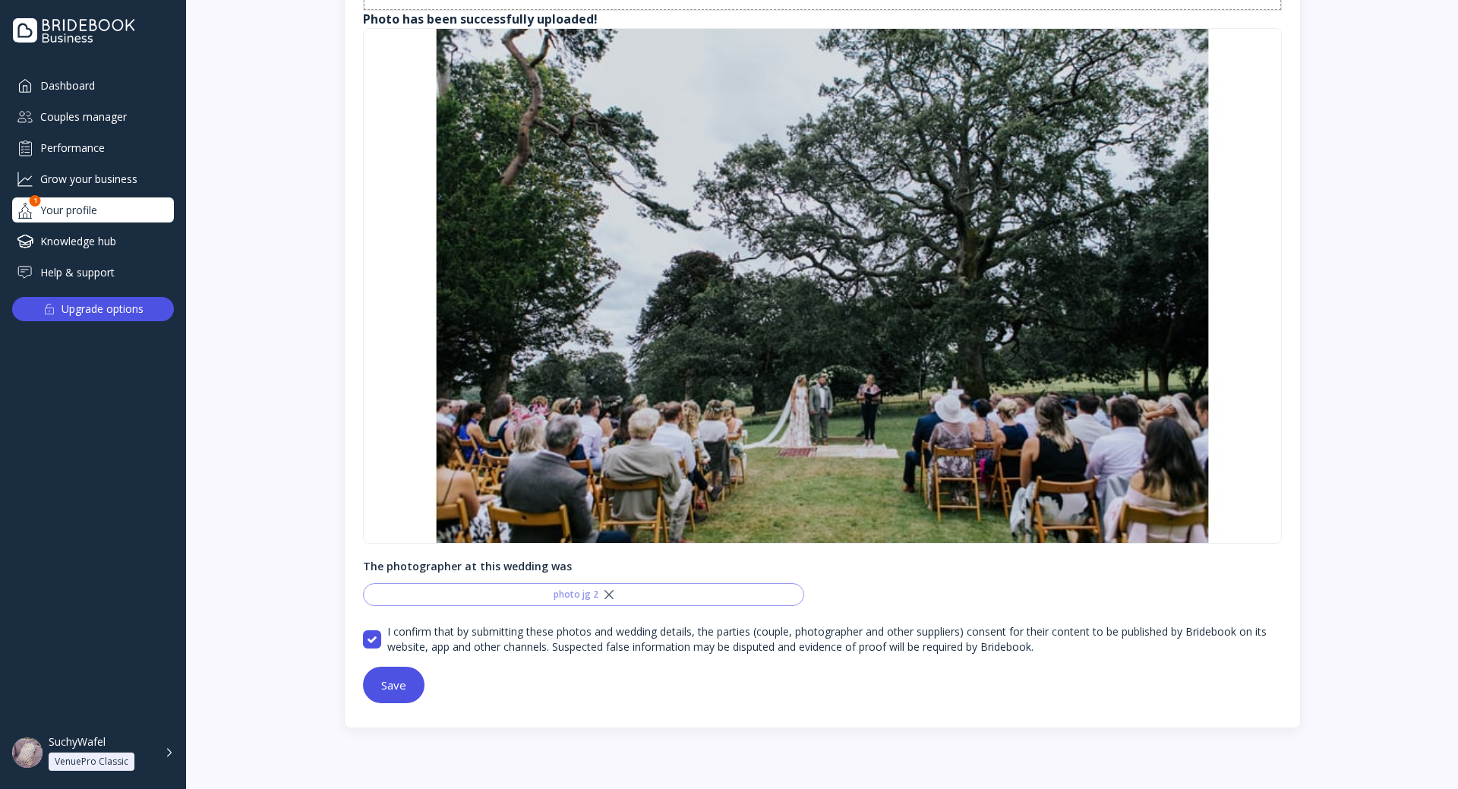
click at [416, 638] on label "I confirm that by submitting these photos and wedding details, the parties (cou…" at bounding box center [831, 639] width 900 height 30
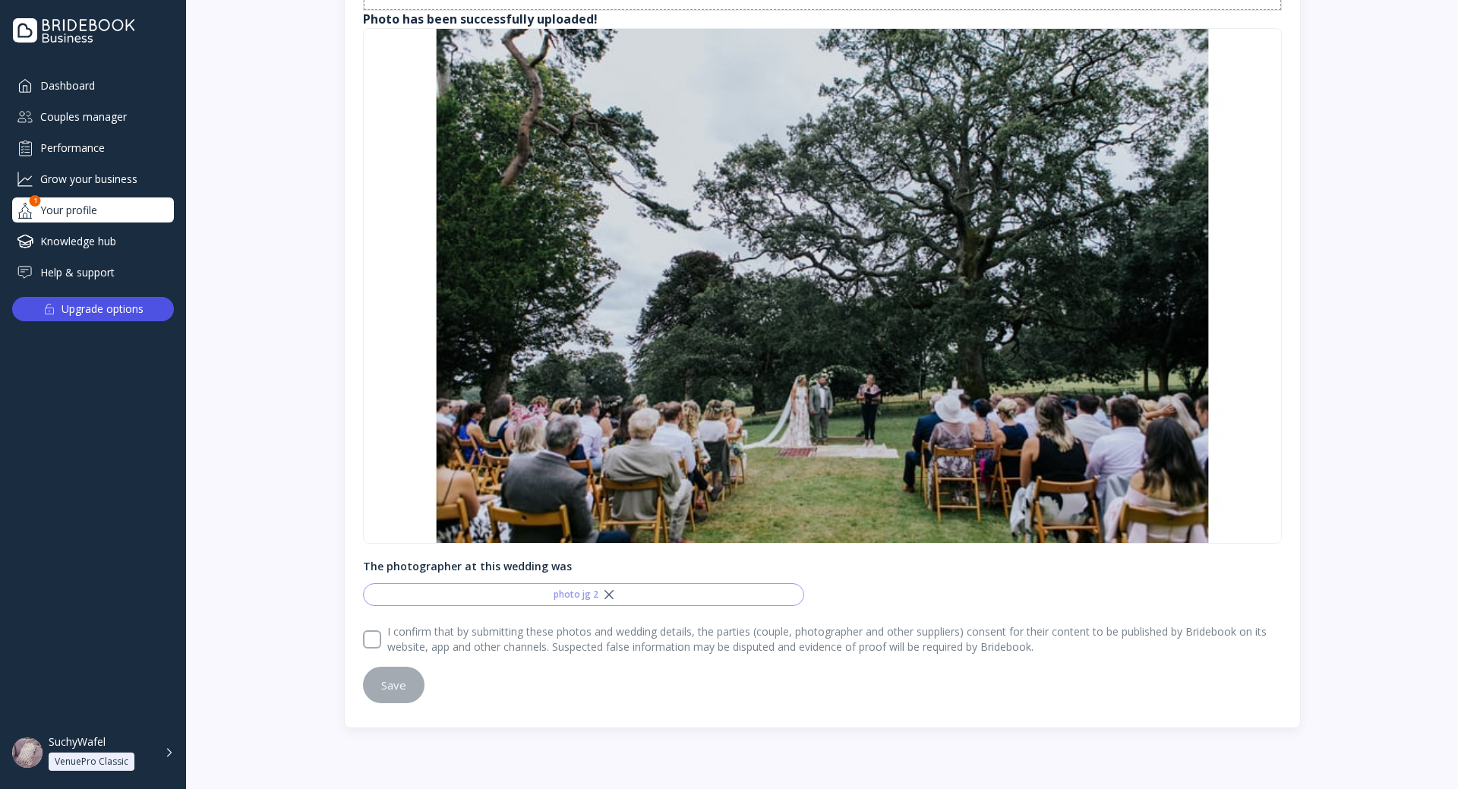
click at [392, 635] on label "I confirm that by submitting these photos and wedding details, the parties (cou…" at bounding box center [831, 639] width 900 height 30
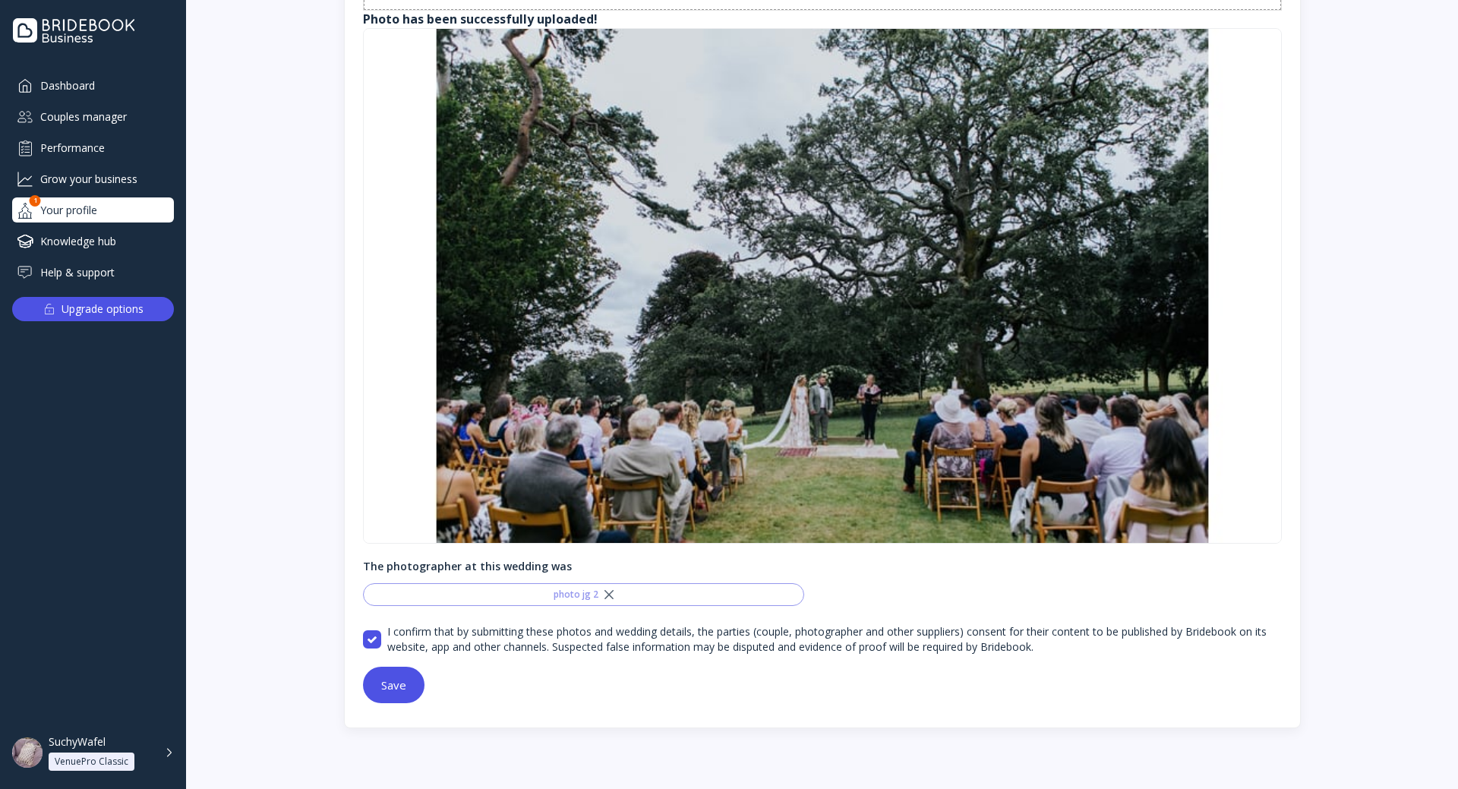
click at [396, 673] on button "Save" at bounding box center [393, 685] width 61 height 36
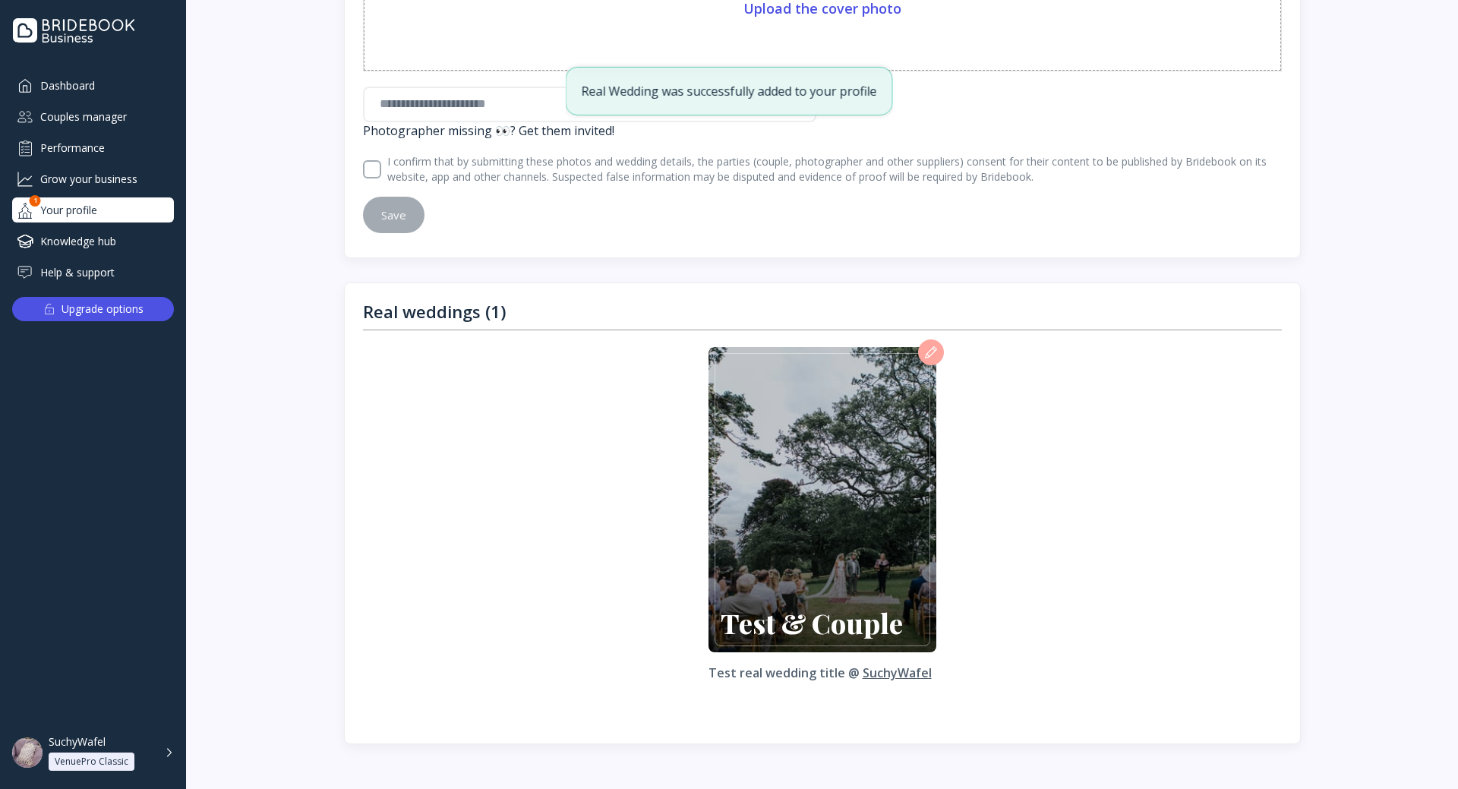
scroll to position [490, 0]
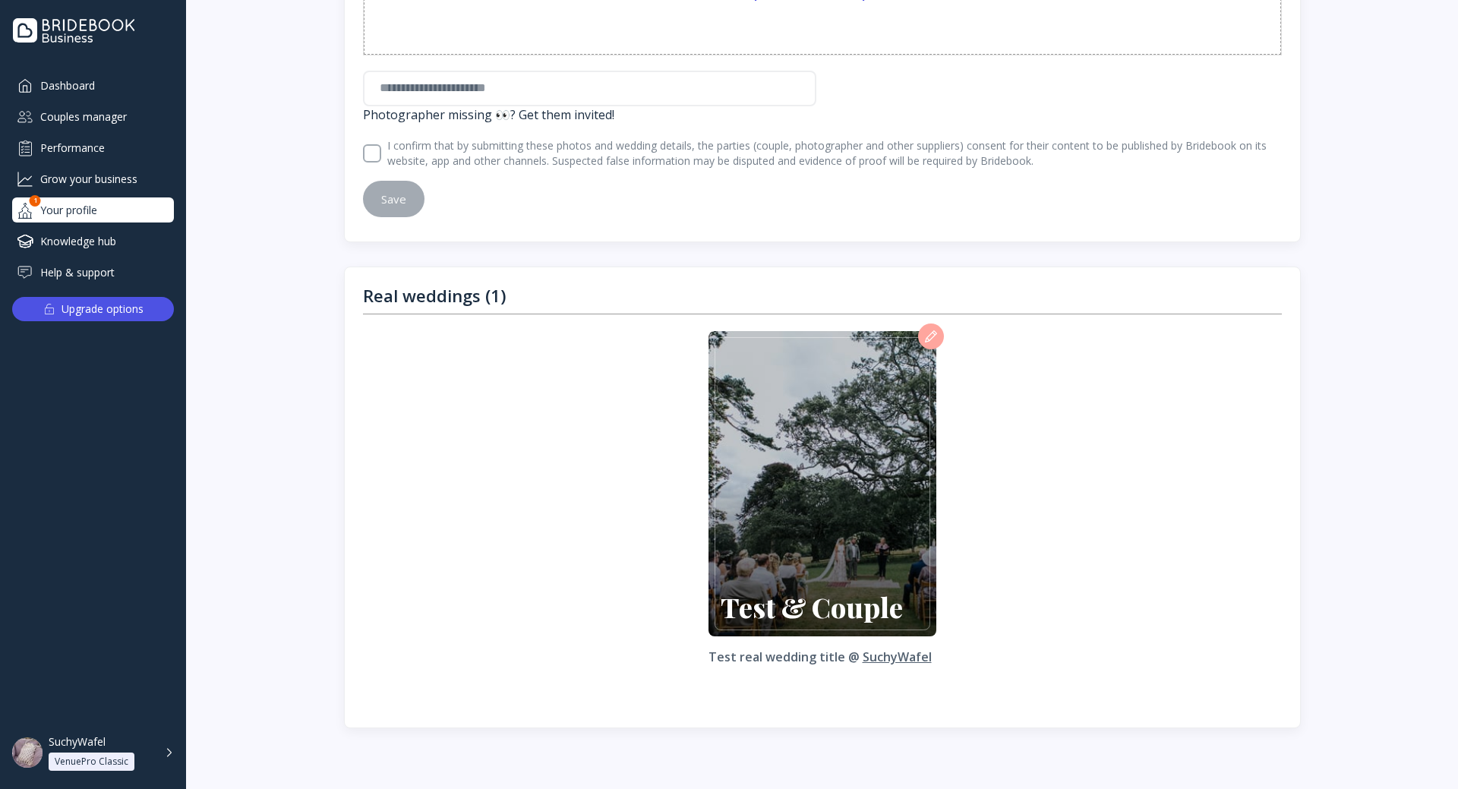
click at [112, 216] on div "Your profile" at bounding box center [93, 209] width 162 height 25
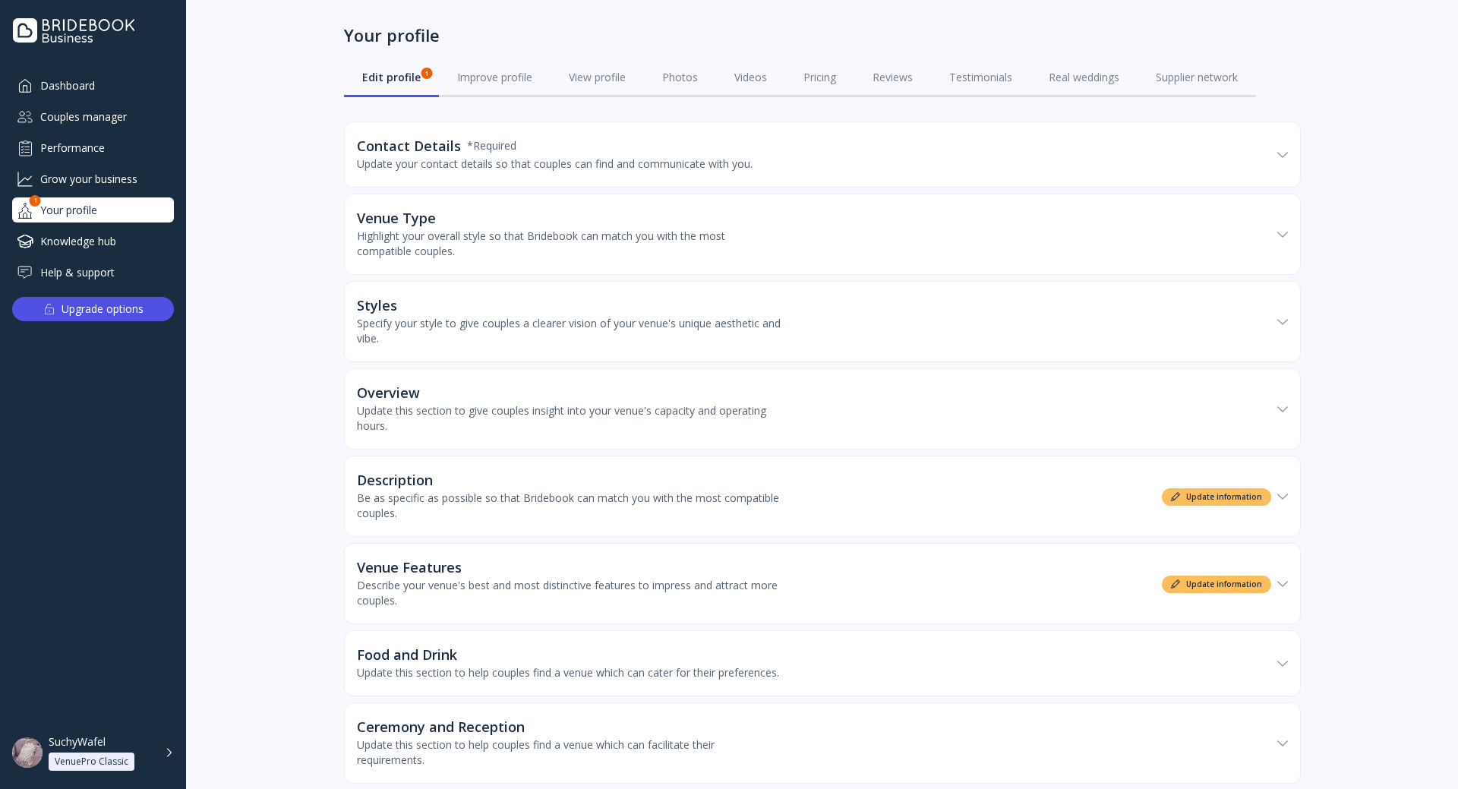
click at [407, 66] on link "Edit profile 1" at bounding box center [391, 77] width 95 height 39
click at [744, 480] on div "Description" at bounding box center [569, 479] width 425 height 15
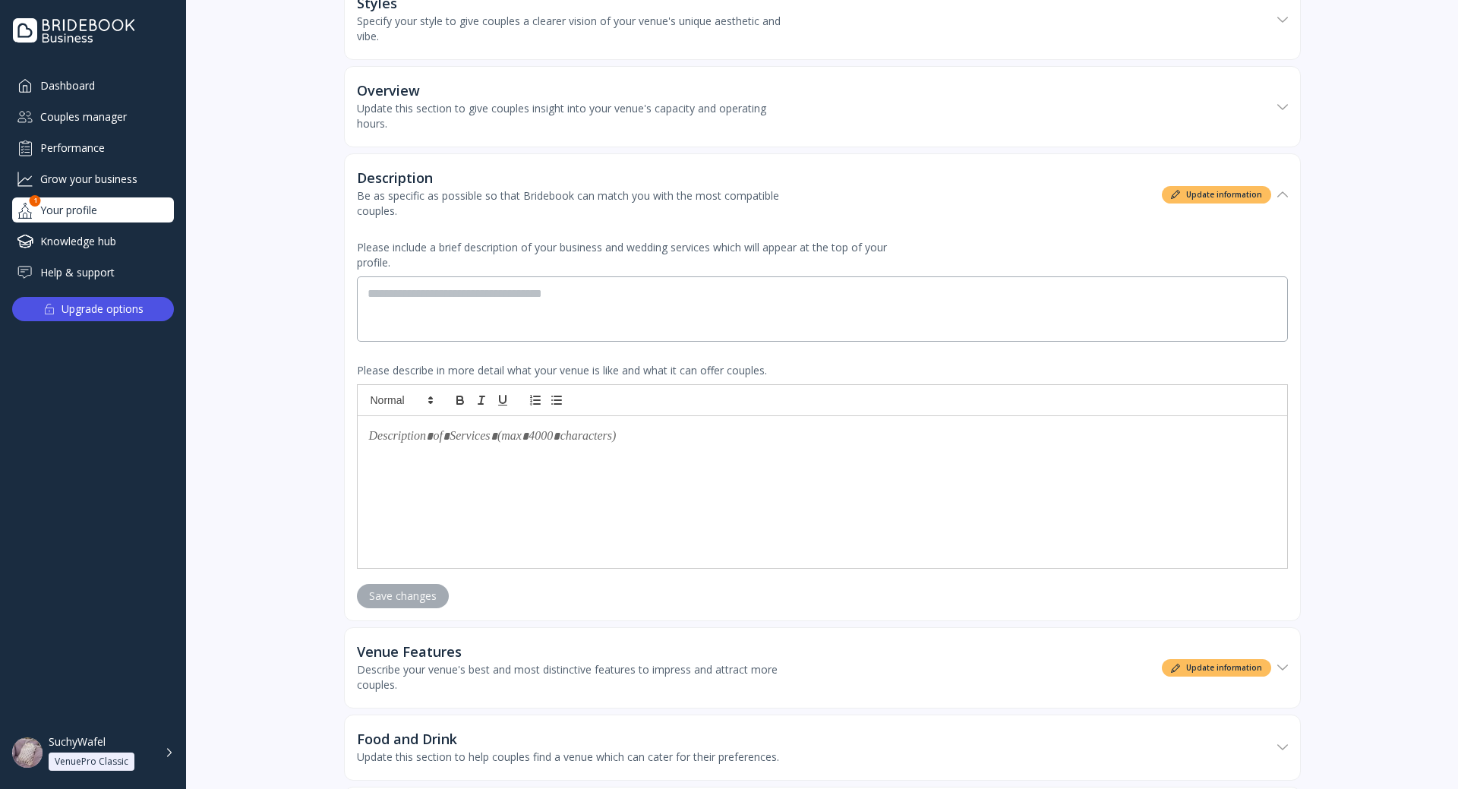
scroll to position [304, 0]
click at [583, 324] on textarea at bounding box center [822, 307] width 931 height 65
click at [119, 210] on div "Your profile" at bounding box center [93, 209] width 162 height 25
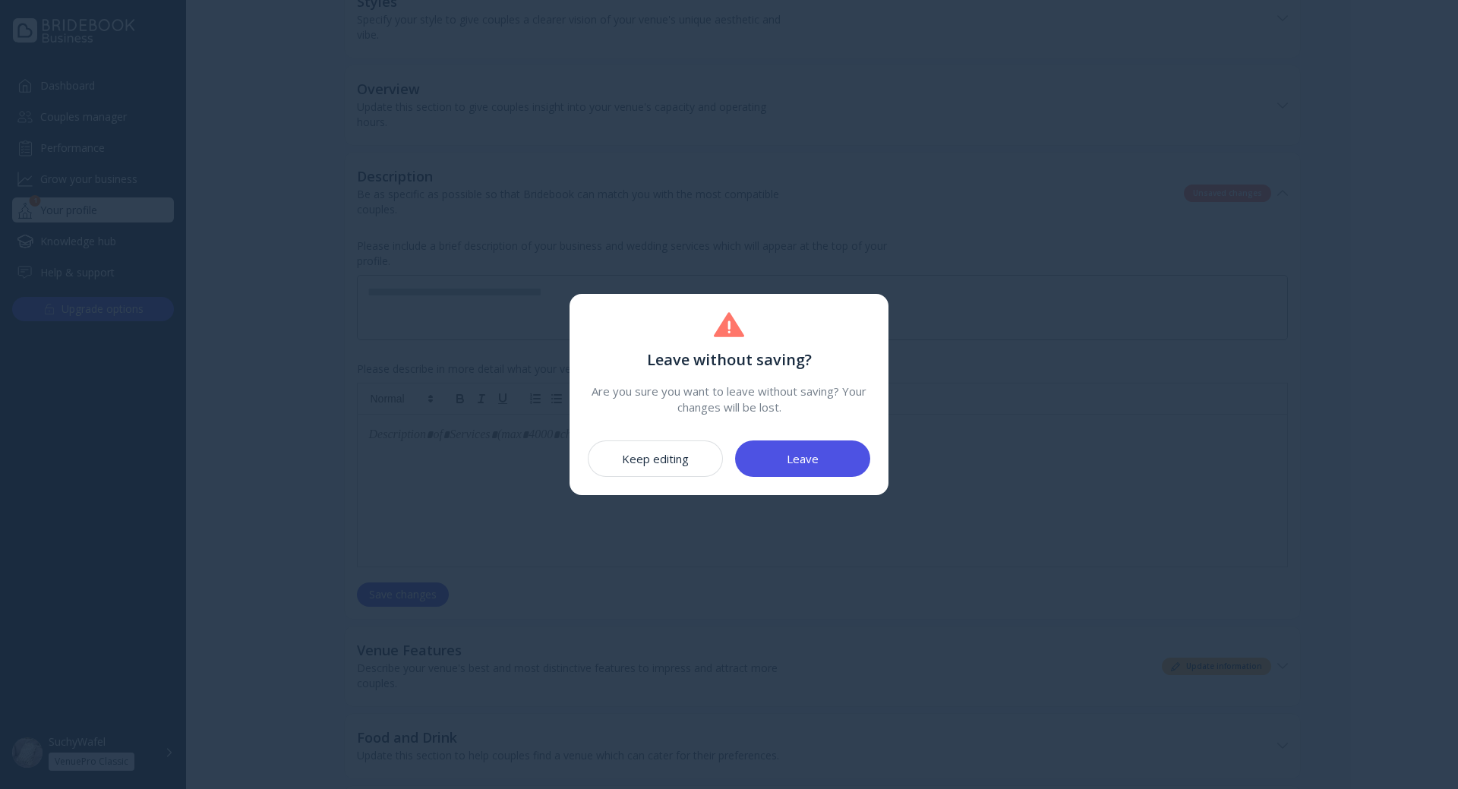
click at [805, 476] on button "Leave" at bounding box center [802, 458] width 135 height 36
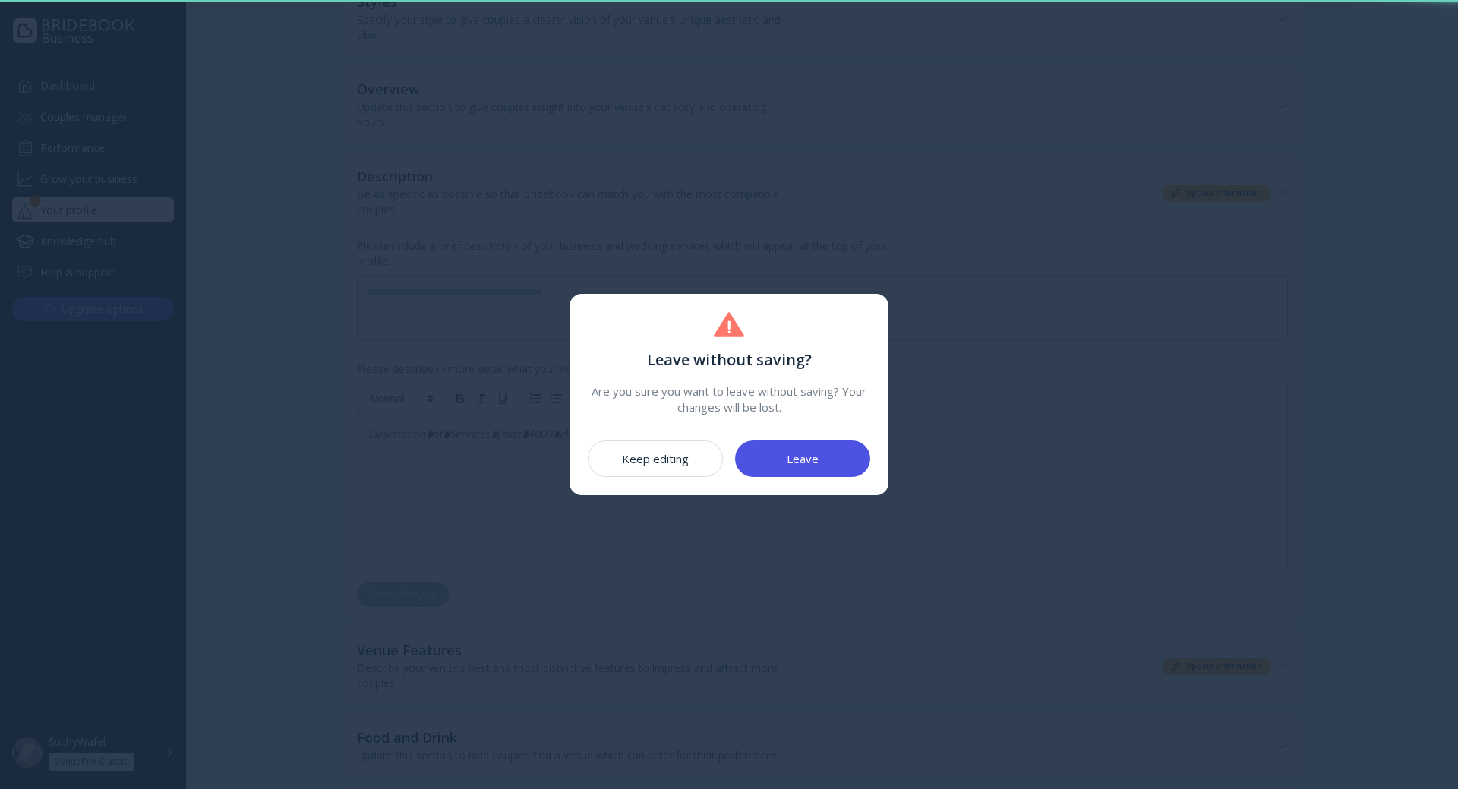
click at [801, 468] on button "Leave" at bounding box center [802, 458] width 135 height 36
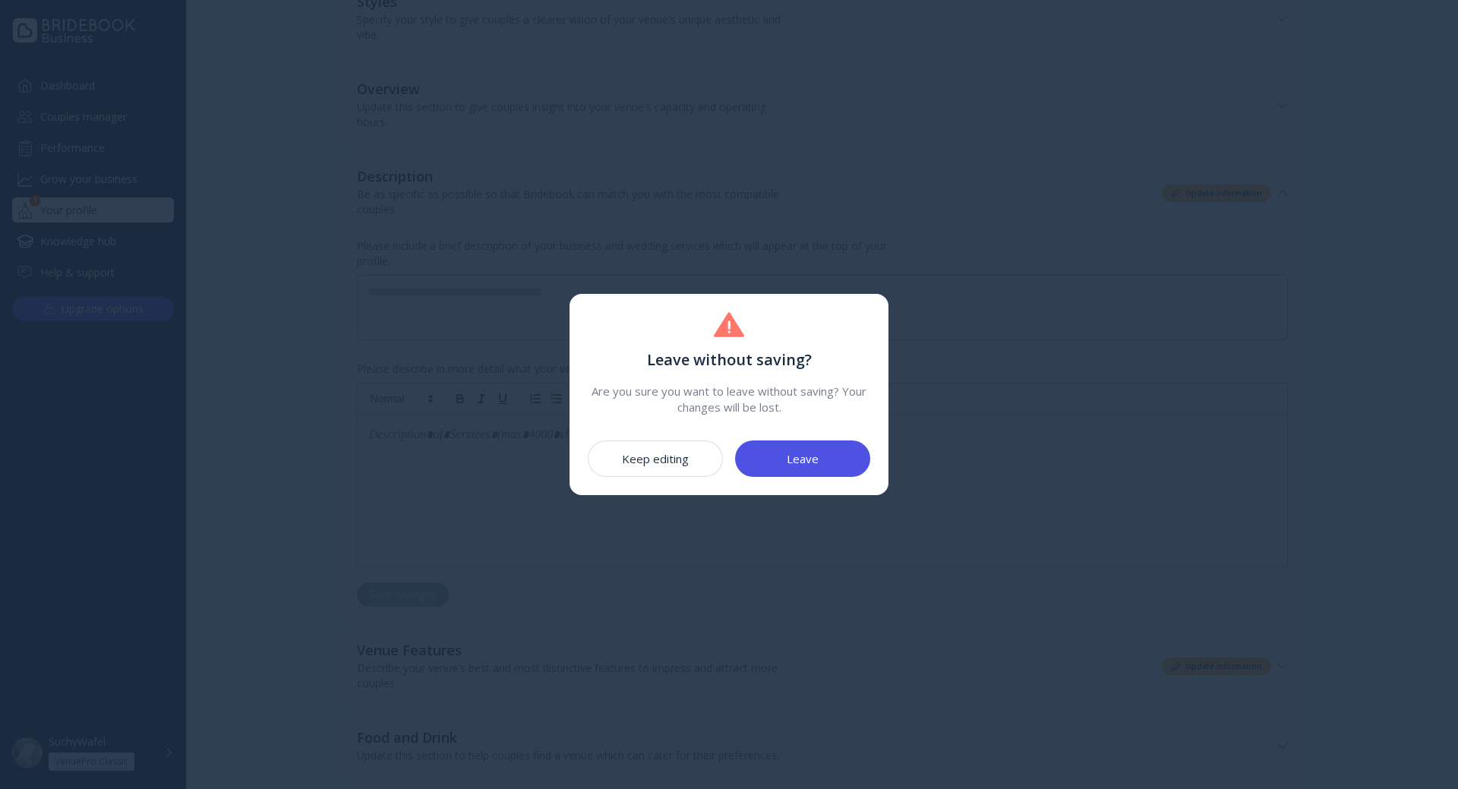
click at [790, 462] on div "Leave" at bounding box center [802, 458] width 32 height 12
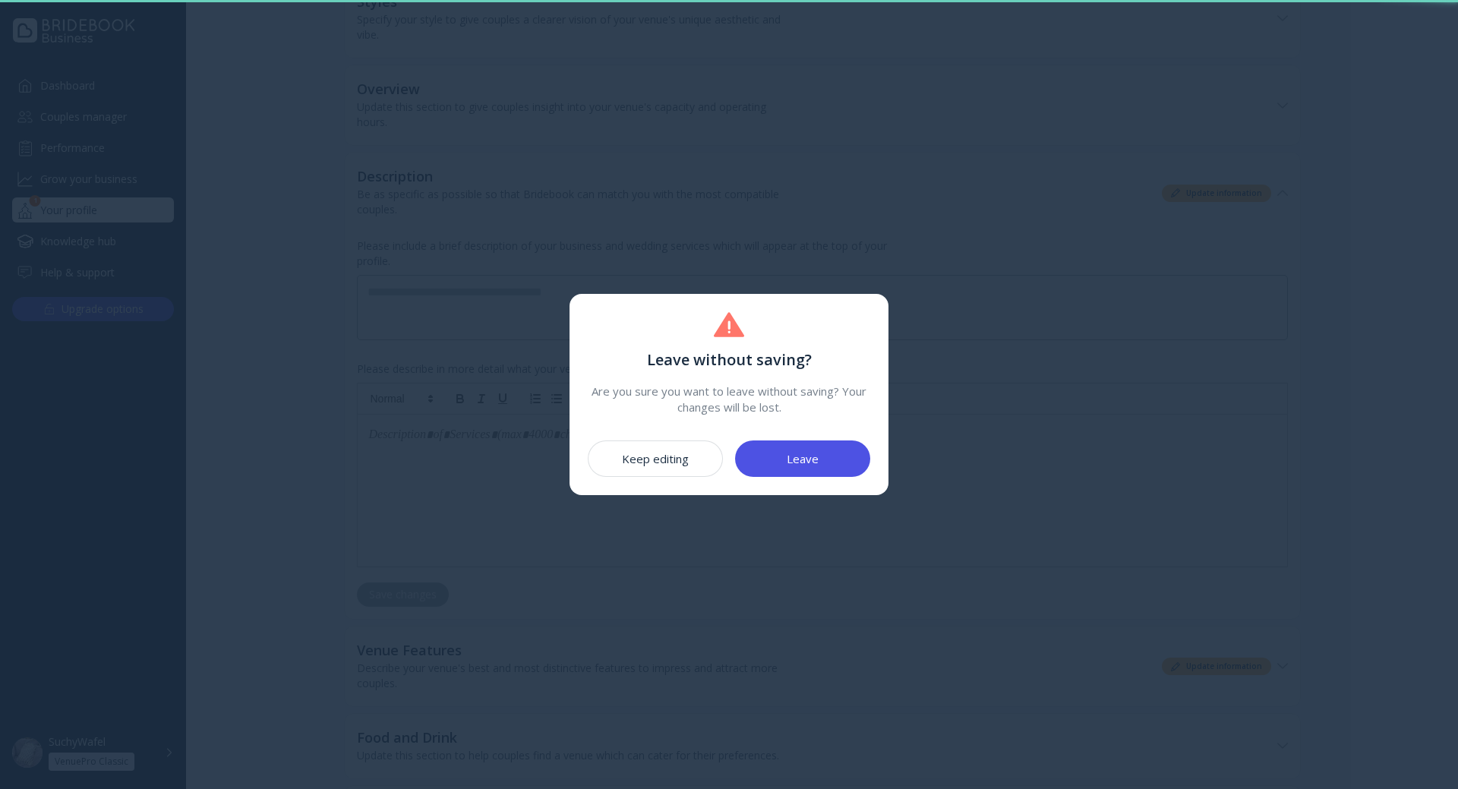
click at [668, 460] on div "Keep editing" at bounding box center [655, 458] width 67 height 12
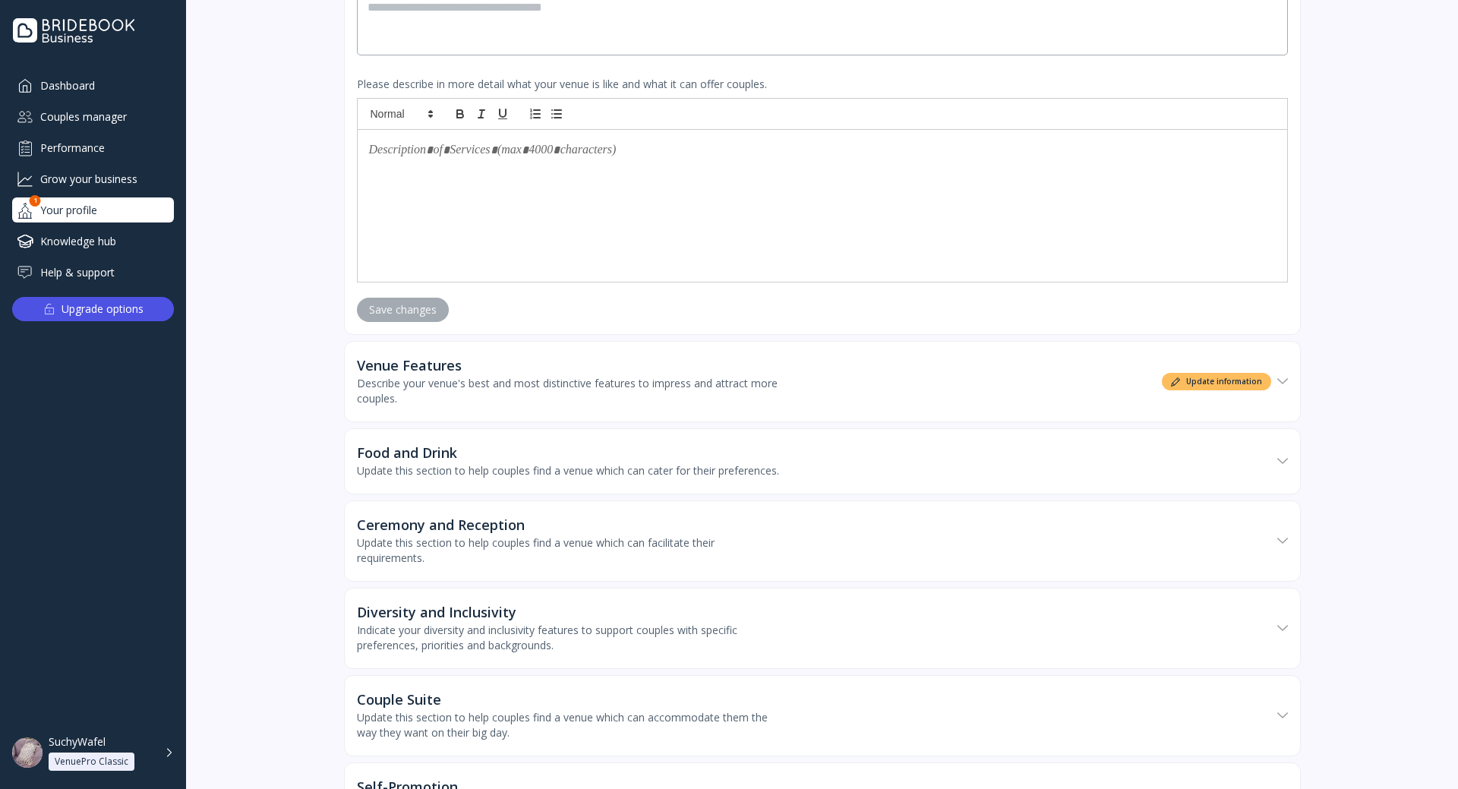
scroll to position [607, 0]
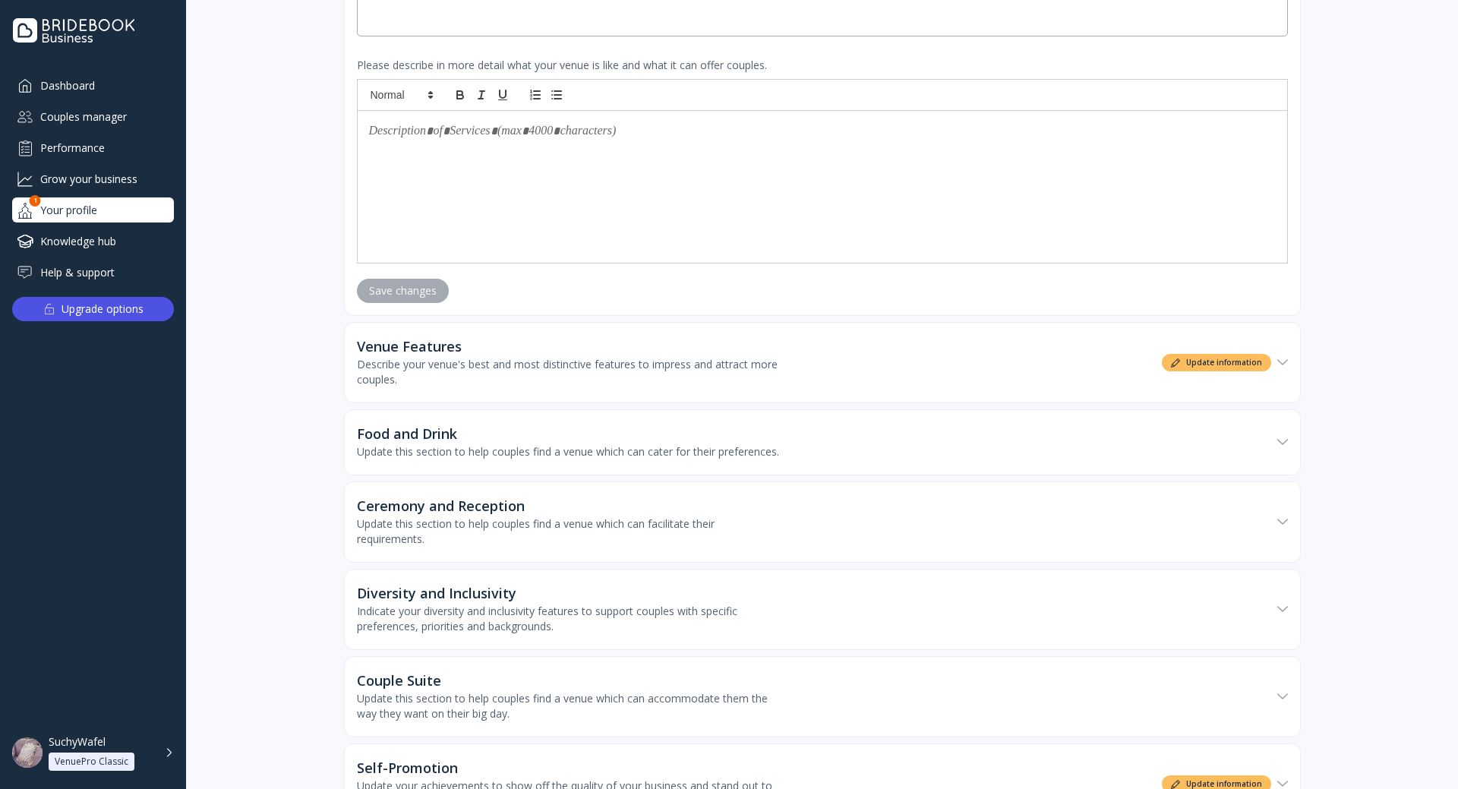
click at [952, 367] on div "Venue Features Describe your venue's best and most distinctive features to impr…" at bounding box center [814, 362] width 914 height 79
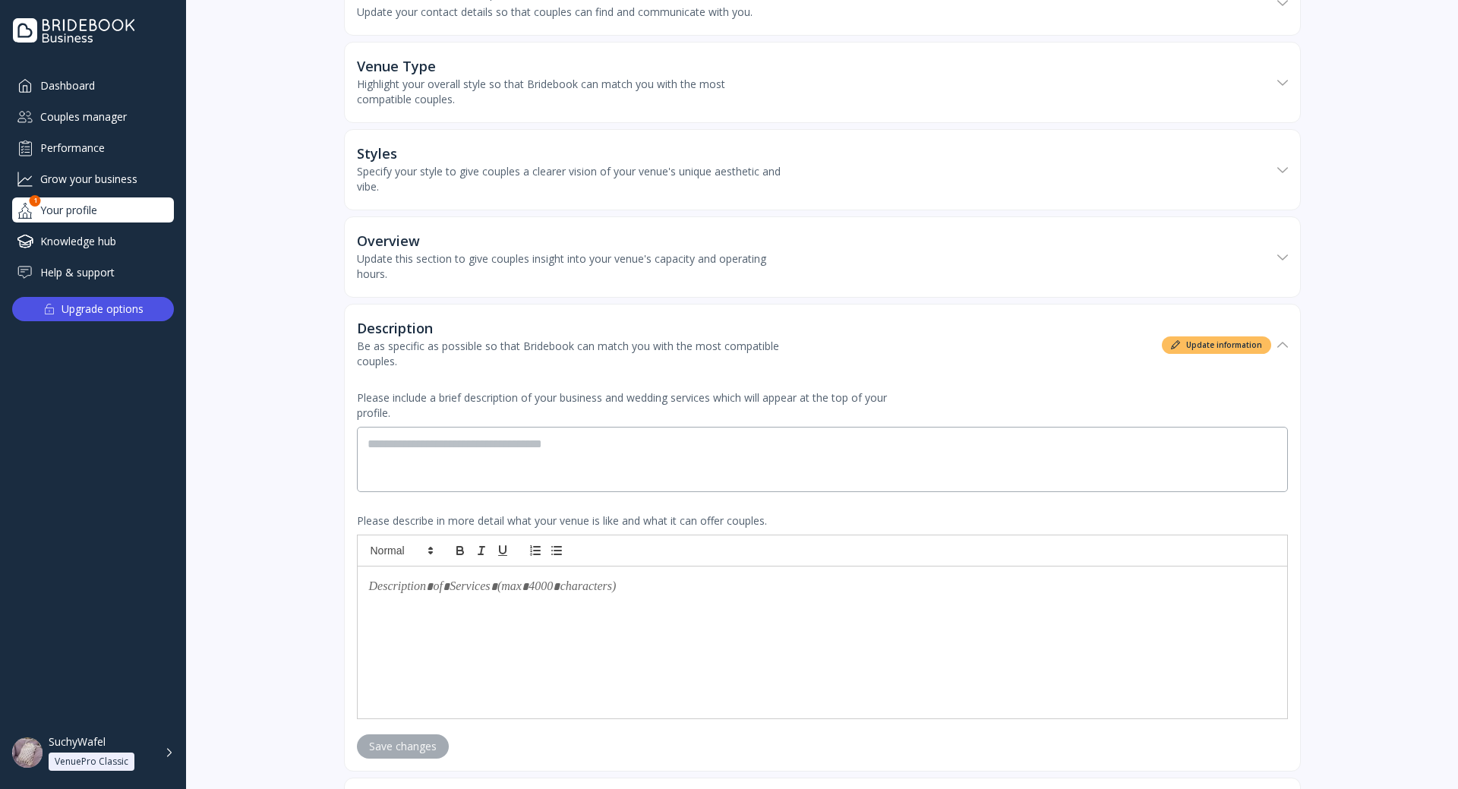
click at [894, 349] on div "Description Be as specific as possible so that Bridebook can match you with the…" at bounding box center [814, 344] width 914 height 79
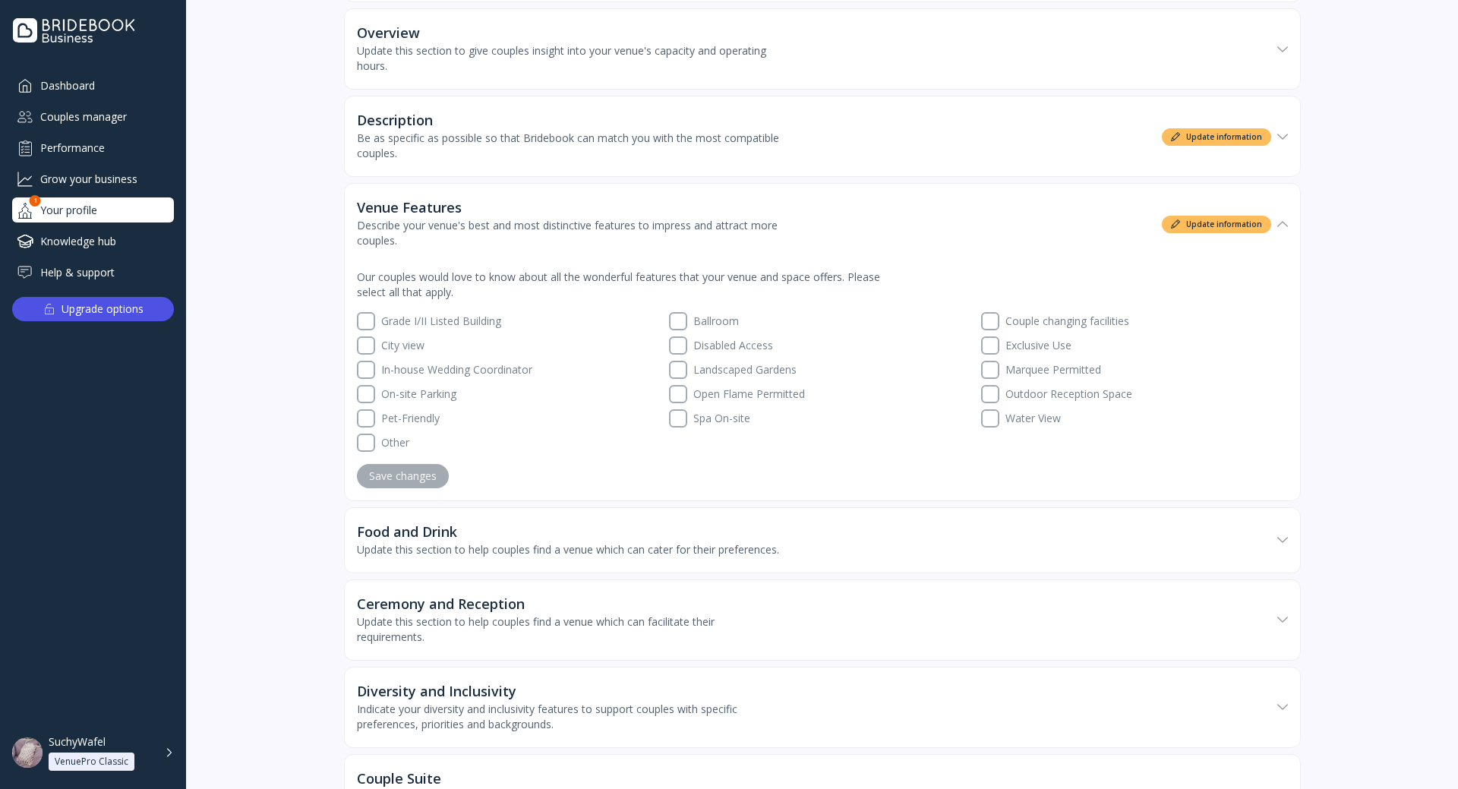
scroll to position [380, 0]
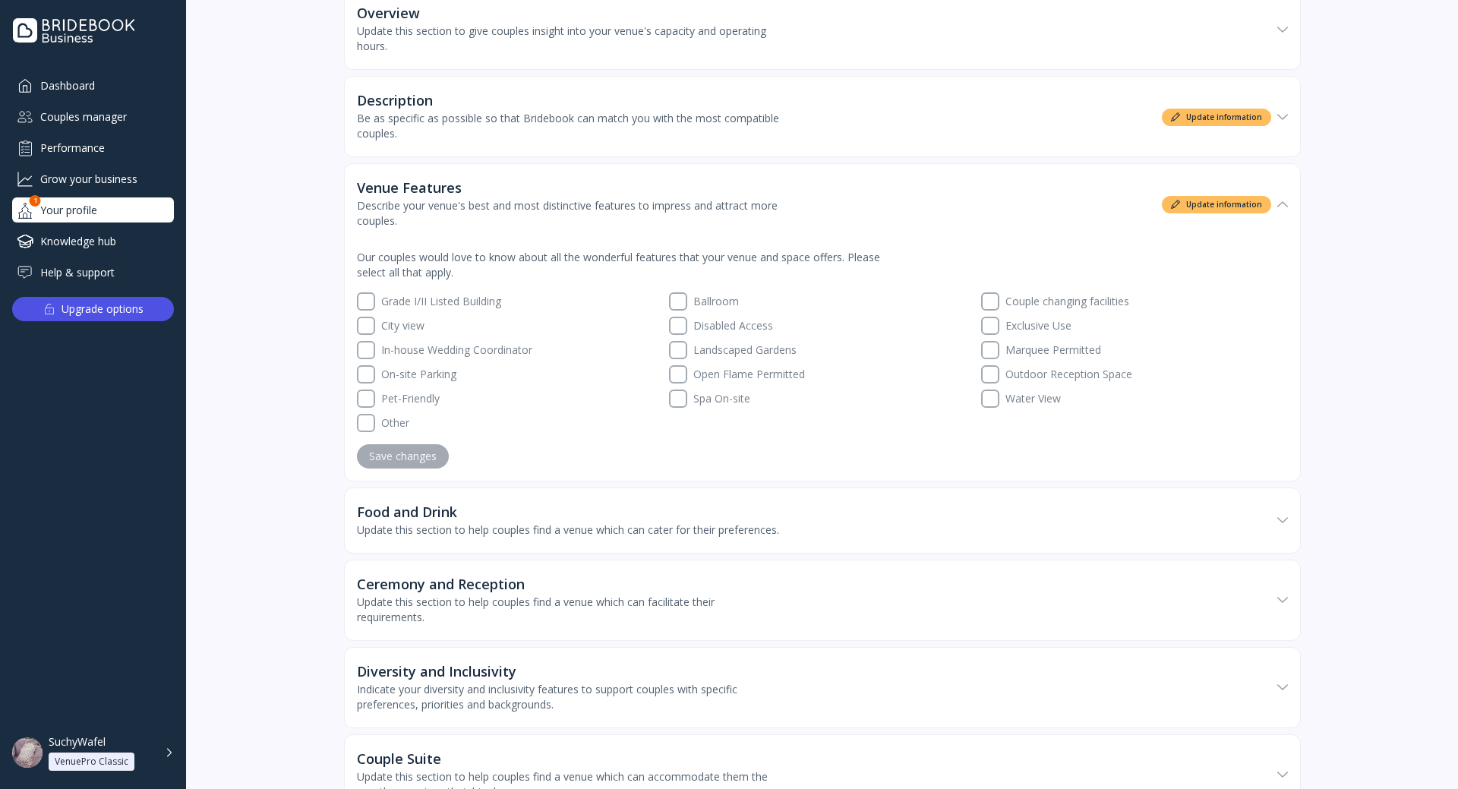
click at [422, 372] on label "On-site Parking" at bounding box center [519, 374] width 288 height 18
click at [399, 400] on label "Pet-Friendly" at bounding box center [519, 398] width 288 height 18
click at [419, 454] on div "Save changes" at bounding box center [403, 456] width 68 height 12
